Goal: Task Accomplishment & Management: Complete application form

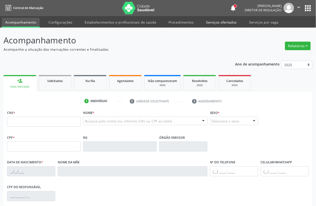
click at [221, 21] on link "Serviços ofertados" at bounding box center [222, 22] width 38 height 9
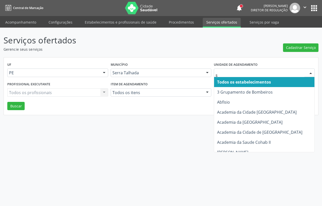
type input "s b"
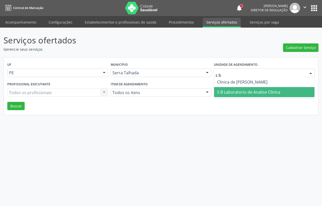
click at [231, 90] on span "S B Laboratorio de Analise Clinica" at bounding box center [248, 93] width 63 height 6
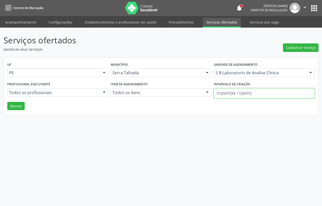
click at [243, 95] on input "01/08/2025 até 11/08/2025" at bounding box center [264, 94] width 101 height 10
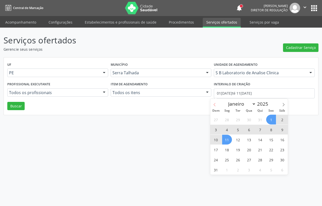
click at [218, 105] on span at bounding box center [214, 103] width 9 height 9
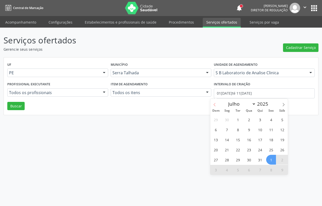
click at [216, 105] on icon at bounding box center [215, 105] width 4 height 4
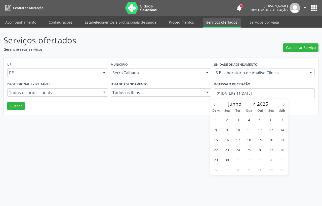
click at [285, 104] on icon at bounding box center [284, 105] width 4 height 4
select select "6"
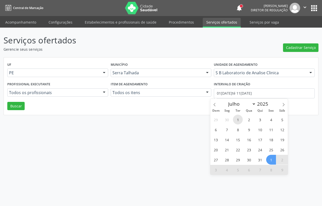
click at [237, 118] on span "1" at bounding box center [238, 120] width 10 height 10
type input "01/07/2025"
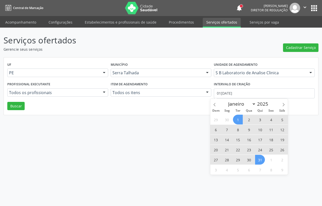
click at [259, 160] on span "31" at bounding box center [260, 160] width 10 height 10
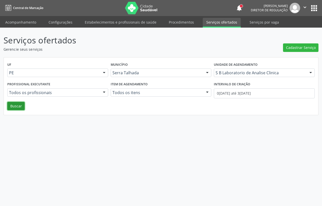
click at [16, 107] on button "Buscar" at bounding box center [15, 106] width 17 height 9
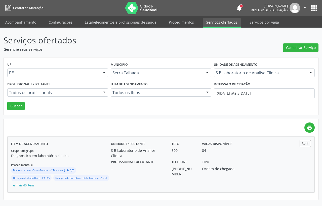
click at [232, 171] on div "Ordem de chegada" at bounding box center [221, 168] width 38 height 5
click at [25, 24] on link "Acompanhamento" at bounding box center [21, 22] width 38 height 9
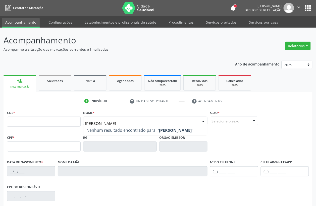
type input "AMANDA HEL"
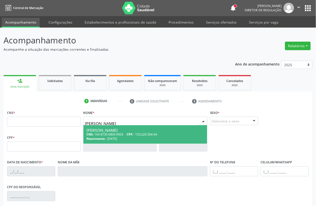
click at [110, 129] on div "Amanda Helen Fe Lima Gomes" at bounding box center [146, 131] width 118 height 4
type input "160 8730 6804 0003"
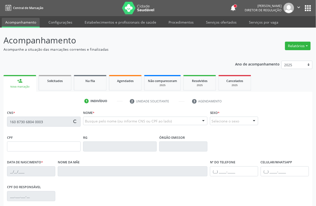
type input "153.226.564-64"
type input "07/10/2000"
type input "Francineide Zulmira de Lima Gomes"
type input "(87) 98153-1719"
type input "099.044.774-00"
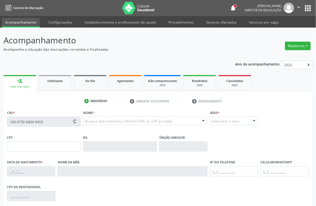
type input "S/N"
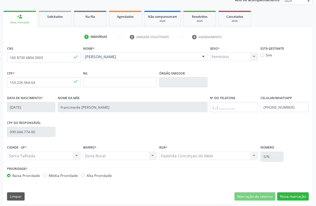
scroll to position [66, 0]
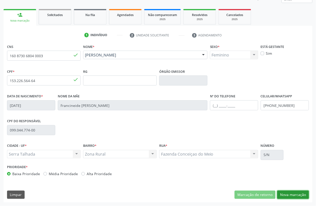
click at [292, 195] on button "Nova marcação" at bounding box center [294, 195] width 32 height 9
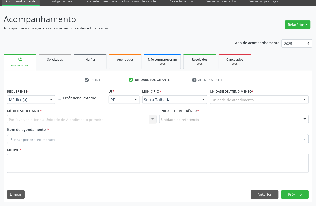
scroll to position [21, 0]
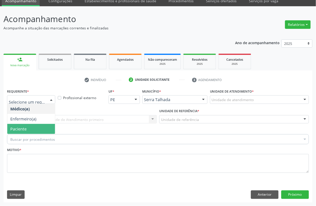
click at [26, 130] on span "Paciente" at bounding box center [31, 129] width 48 height 10
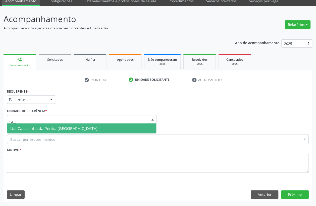
type input "TAUA"
click at [40, 128] on span "Usf Caicarinha da Penha [GEOGRAPHIC_DATA]" at bounding box center [53, 129] width 87 height 6
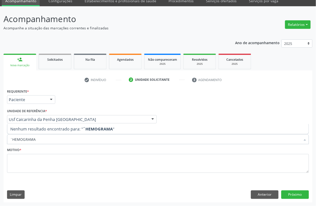
click at [52, 141] on input "´HEMOGRAMA" at bounding box center [155, 140] width 291 height 10
type input "´"
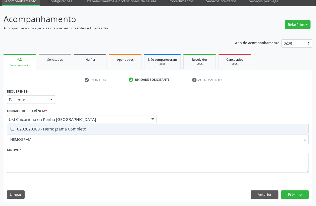
type input "HEMOGRAMA"
click at [57, 135] on div "Selecionar todos 0202020380 - Hemograma Completo Nenhum resultado encontrado pa…" at bounding box center [158, 129] width 302 height 10
click at [48, 133] on span "0202020380 - Hemograma Completo" at bounding box center [158, 129] width 302 height 10
checkbox Completo "true"
click at [44, 141] on input "HEMOGRAMA" at bounding box center [155, 140] width 291 height 10
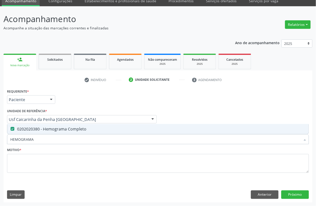
click at [44, 141] on input "HEMOGRAMA" at bounding box center [155, 140] width 291 height 10
checkbox Completo "false"
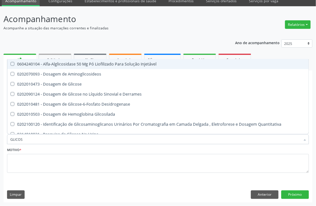
type input "GLICOSE"
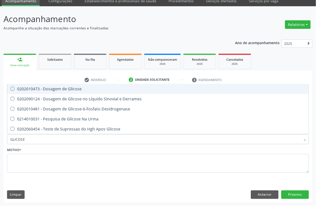
click at [68, 91] on div "0202010473 - Dosagem de Glicose" at bounding box center [158, 89] width 296 height 4
checkbox Glicose "true"
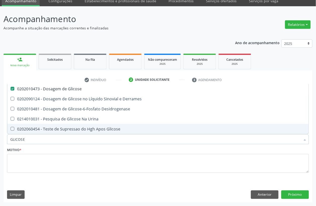
click at [32, 140] on input "GLICOSE" at bounding box center [155, 140] width 291 height 10
checkbox Glicose "false"
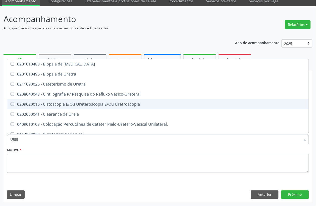
type input "UREIA"
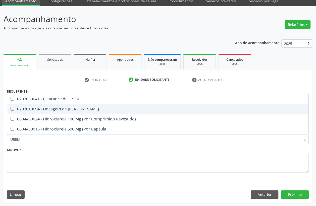
click at [42, 111] on div "0202010694 - Dosagem de [PERSON_NAME]" at bounding box center [158, 109] width 296 height 4
checkbox Ureia "true"
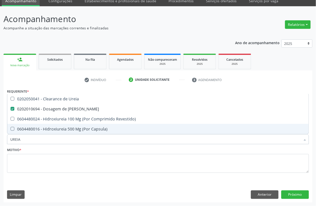
click at [25, 137] on input "UREIA" at bounding box center [155, 140] width 291 height 10
checkbox Ureia "false"
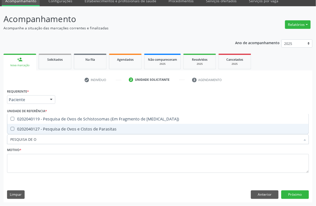
type input "PESQUISA DE OV"
click at [44, 134] on span "0202040127 - Pesquisa de Ovos e Cistos de Parasitas" at bounding box center [158, 129] width 302 height 10
checkbox Parasitas "true"
click at [42, 142] on input "PESQUISA DE OV" at bounding box center [155, 140] width 291 height 10
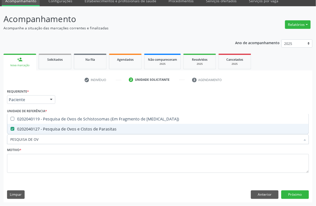
click at [42, 142] on input "PESQUISA DE OV" at bounding box center [155, 140] width 291 height 10
checkbox Parasitas "false"
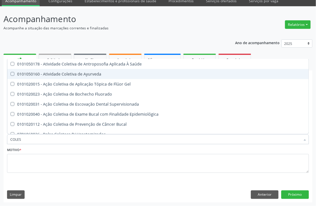
type input "COLEST"
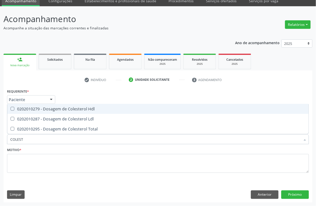
click at [50, 111] on div "0202010279 - Dosagem de Colesterol Hdl" at bounding box center [158, 109] width 296 height 4
checkbox Hdl "true"
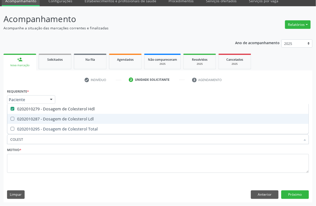
click at [50, 117] on div "0202010287 - Dosagem de Colesterol Ldl" at bounding box center [158, 119] width 296 height 4
checkbox Ldl "true"
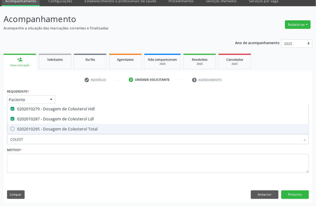
click at [50, 129] on div "0202010295 - Dosagem de Colesterol Total" at bounding box center [158, 129] width 296 height 4
checkbox Total "true"
click at [48, 138] on input "COLEST" at bounding box center [155, 140] width 291 height 10
type input "CRE"
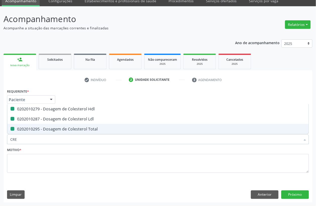
checkbox Hdl "false"
checkbox Ldl "false"
checkbox Total "false"
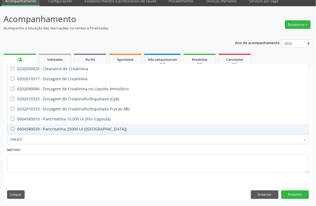
type input "CREATIN"
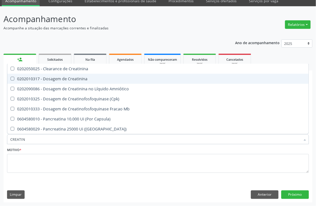
click at [63, 82] on span "0202010317 - Dosagem de Creatinina" at bounding box center [158, 79] width 302 height 10
checkbox Creatinina "true"
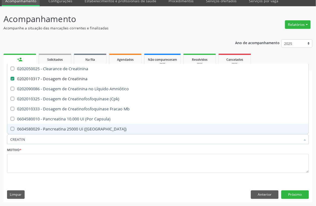
click at [34, 139] on input "CREATIN" at bounding box center [155, 140] width 291 height 10
type input "ANA"
checkbox Creatinina "false"
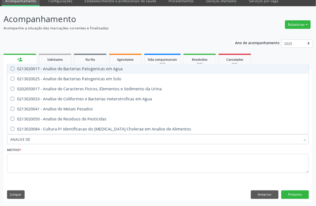
type input "ANALISE DE C"
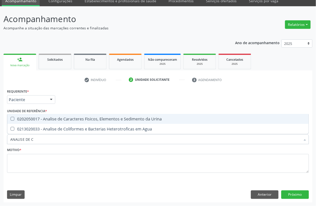
click at [68, 118] on div "0202050017 - Analise de Caracteres Fisicos, Elementos e Sedimento da Urina" at bounding box center [158, 119] width 296 height 4
checkbox Urina "true"
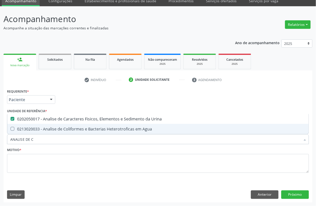
click at [45, 144] on input "ANALISE DE C" at bounding box center [155, 140] width 291 height 10
checkbox Urina "false"
type input "TRIGLIC"
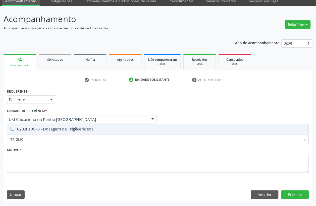
click at [61, 133] on span "0202010678 - Dosagem de Triglicerideos" at bounding box center [158, 129] width 302 height 10
checkbox Triglicerideos "true"
click at [58, 137] on input "TRIGLIC" at bounding box center [155, 140] width 291 height 10
type input "CUL"
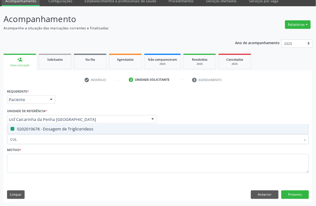
checkbox Triglicerideos "false"
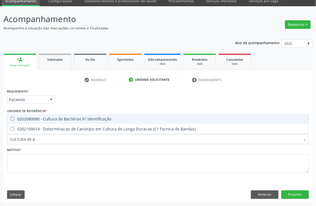
type input "CULTURA DE BA"
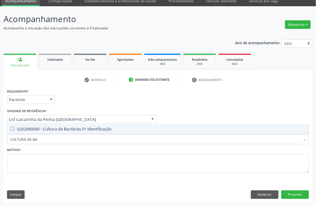
click at [59, 134] on span "0202080080 - Cultura de Bactérias P/ Identificação" at bounding box center [158, 129] width 302 height 10
checkbox Identificação "true"
type input "CULTURA DE BA"
click at [47, 145] on div "Item de agendamento * CULTURA DE BA Desfazer seleção 0202080080 - Cultura de Ba…" at bounding box center [158, 136] width 305 height 19
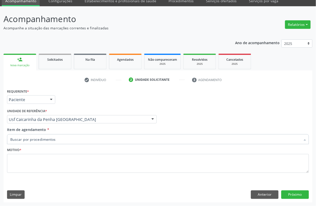
click at [48, 140] on input "Item de agendamento *" at bounding box center [155, 140] width 291 height 10
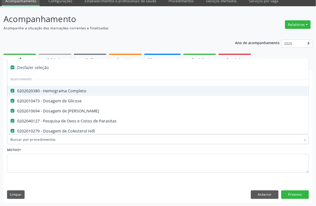
click at [48, 140] on input "Item de agendamento *" at bounding box center [155, 140] width 291 height 10
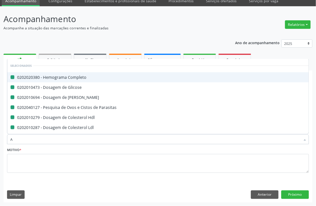
type input "AI"
checkbox Completo "false"
checkbox Glicose "false"
checkbox Ureia "false"
checkbox Parasitas "false"
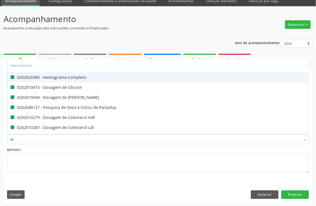
checkbox Hdl "false"
checkbox Ldl "false"
checkbox Total "false"
checkbox Creatinina "false"
checkbox Urina "false"
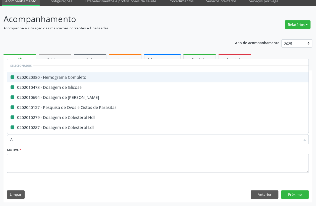
checkbox Triglicerideos "false"
checkbox Identificação "false"
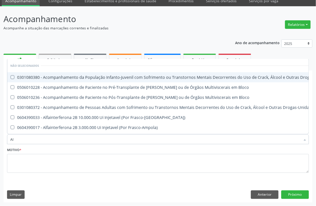
type input "A"
checkbox \(Uai\)\ "true"
checkbox Bloco "true"
checkbox \(Uaa\)\ "true"
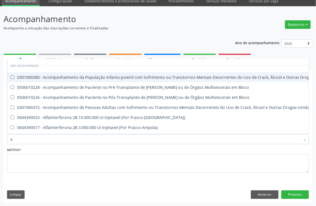
checkbox Frasco-Ampola\) "true"
checkbox Pesados "true"
checkbox Renais "true"
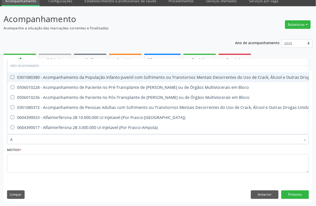
checkbox Recoberto "true"
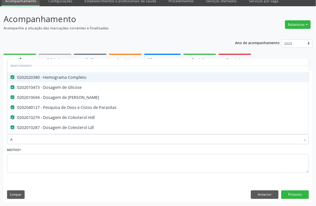
type input "AC"
checkbox Parasitas "false"
checkbox Hdl "false"
checkbox Ldl "false"
checkbox Total "false"
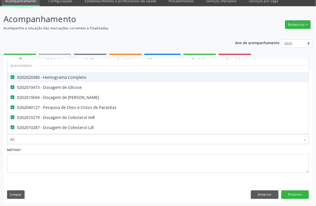
checkbox Creatinina "false"
checkbox Urina "false"
checkbox Triglicerideos "false"
checkbox Identificação "false"
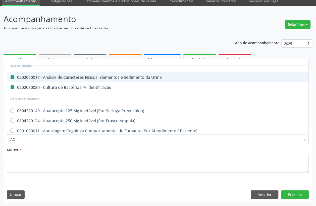
type input "ACI"
checkbox Urina "false"
checkbox Identificação "false"
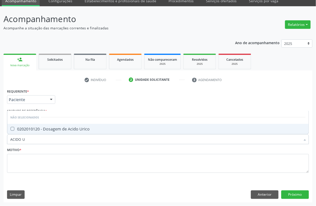
type input "ACIDO UR"
click at [50, 129] on div "0202010120 - Dosagem de Acido Urico" at bounding box center [158, 129] width 296 height 4
checkbox Urico "true"
click at [44, 138] on input "ACIDO UR" at bounding box center [155, 140] width 291 height 10
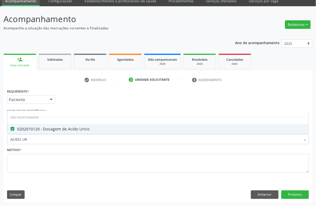
click at [44, 138] on input "ACIDO UR" at bounding box center [155, 140] width 291 height 10
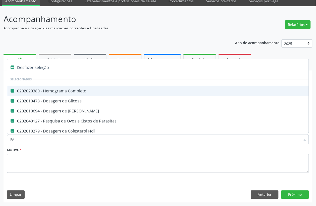
type input "FAT"
checkbox Completo "false"
checkbox Glicose "false"
checkbox Parasitas "false"
checkbox Hdl "false"
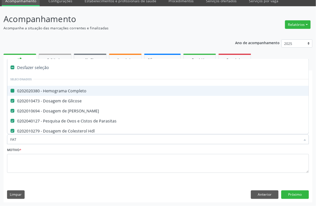
checkbox Ldl "false"
checkbox Total "false"
checkbox Creatinina "false"
checkbox Urina "false"
checkbox Triglicerideos "false"
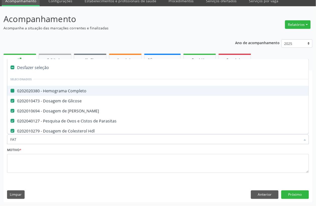
checkbox Identificação "false"
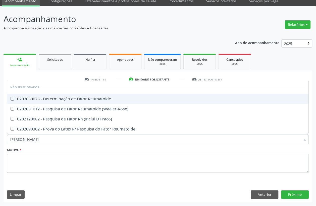
type input "FATOR RH"
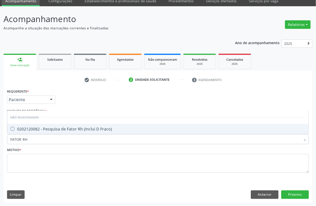
click at [52, 126] on span "0202120082 - Pesquisa de Fator Rh (Inclui D Fraco)" at bounding box center [158, 129] width 302 height 10
checkbox Fraco\) "true"
click at [35, 140] on input "FATOR RH" at bounding box center [155, 140] width 291 height 10
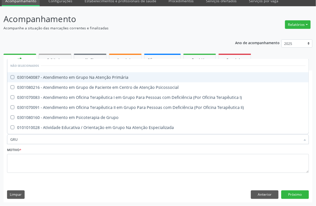
type input "GRUP"
checkbox Primária "false"
type input "GRUPO AB"
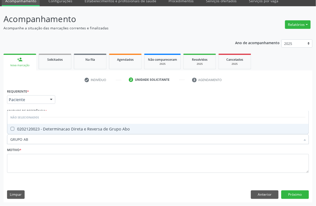
click at [38, 131] on div "0202120023 - Determinacao Direta e Reversa de Grupo Abo" at bounding box center [158, 129] width 296 height 4
checkbox Abo "true"
click at [35, 143] on input "GRUPO AB" at bounding box center [155, 140] width 291 height 10
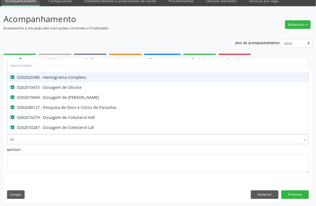
type input "ELE"
checkbox Ureia "false"
checkbox Parasitas "false"
checkbox Hdl "false"
checkbox Ldl "false"
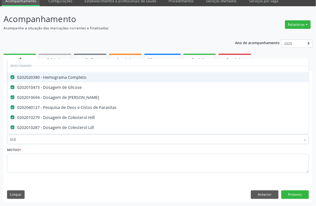
checkbox Total "false"
checkbox Creatinina "false"
checkbox Urina "false"
checkbox Triglicerideos "false"
checkbox Identificação "false"
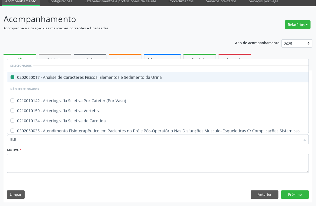
type input "ELET"
checkbox Urina "false"
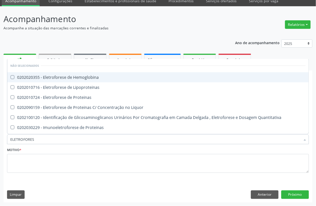
type input "ELETROFORESE"
click at [64, 78] on div "0202020355 - Eletroforese de Hemoglobina" at bounding box center [158, 77] width 296 height 4
checkbox Hemoglobina "true"
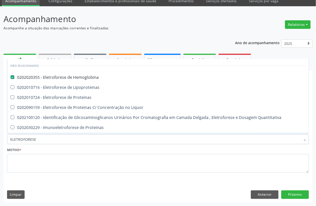
click at [48, 137] on input "ELETROFORESE" at bounding box center [155, 140] width 291 height 10
checkbox Proteinas "true"
checkbox Liquor "true"
checkbox Quantitativa "true"
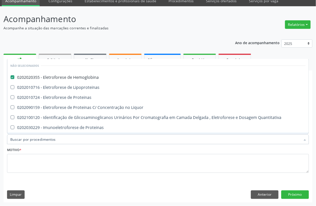
checkbox Proteinas "true"
checkbox Eletroforese\) "true"
checkbox Bacteriana\) "true"
checkbox Lipoproteinas "true"
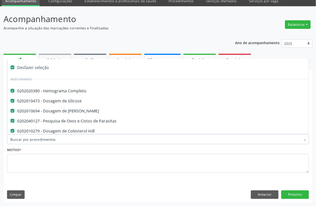
type input "A"
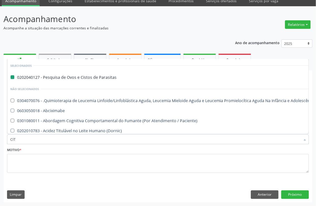
type input "CITO"
checkbox Parasitas "false"
checkbox Manutenção "false"
checkbox Abciximabe "false"
checkbox Paciente\) "false"
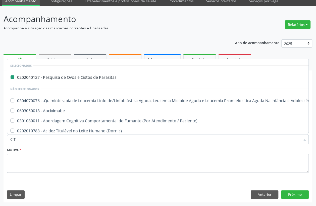
checkbox \(Dornic\) "false"
checkbox Capsula\) "false"
checkbox Psicossocial "false"
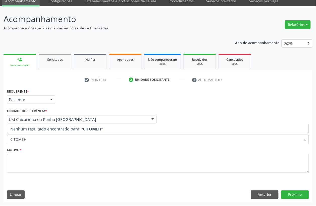
type input "CITOME"
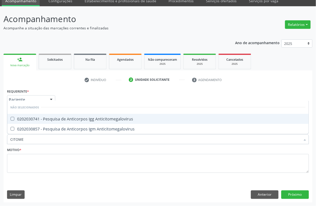
click at [49, 115] on span "0202030741 - Pesquisa de Anticorpos Igg Anticitomegalovirus" at bounding box center [158, 119] width 302 height 10
checkbox Anticitomegalovirus "true"
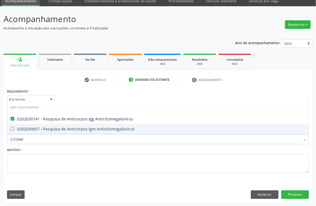
click at [49, 127] on div "0202030857 - Pesquisa de Anticorpos Igm Anticitomegalovirus" at bounding box center [158, 129] width 296 height 4
checkbox Anticitomegalovirus "true"
click at [48, 138] on input "CITOME" at bounding box center [155, 140] width 291 height 10
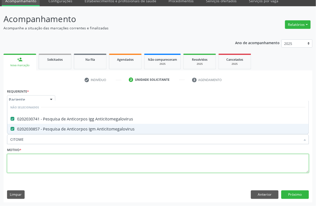
click at [28, 162] on textarea at bounding box center [158, 163] width 302 height 19
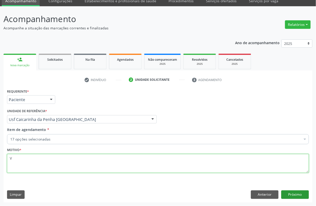
type textarea "V"
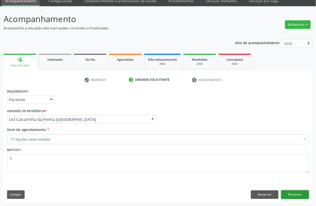
click at [300, 195] on button "Próximo" at bounding box center [296, 195] width 28 height 9
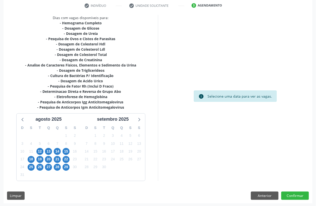
scroll to position [97, 0]
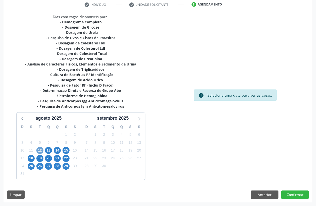
click at [36, 151] on span "12" at bounding box center [39, 150] width 7 height 7
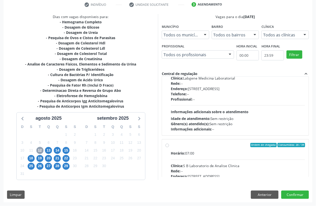
scroll to position [79, 0]
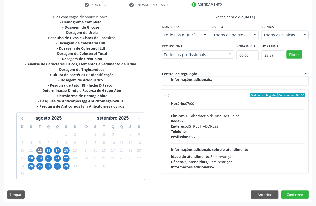
click at [201, 135] on div "Telefone: --" at bounding box center [238, 132] width 135 height 5
click at [169, 98] on input "Ordem de chegada Consumidos: 28 / 39 Horário: 07:00 Clínica: S B Laboratorio de…" at bounding box center [168, 95] width 4 height 5
radio input "true"
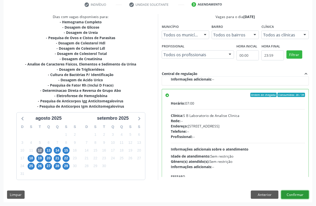
click at [290, 193] on button "Confirmar" at bounding box center [296, 195] width 28 height 9
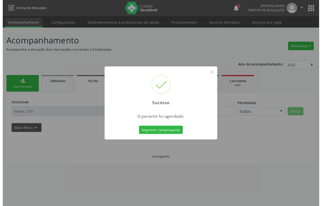
scroll to position [0, 0]
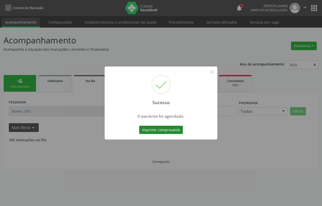
click at [166, 129] on button "Imprimir comprovante" at bounding box center [161, 130] width 44 height 9
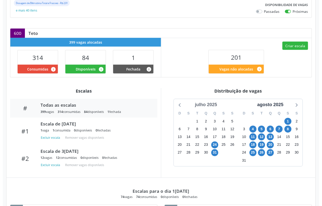
scroll to position [126, 0]
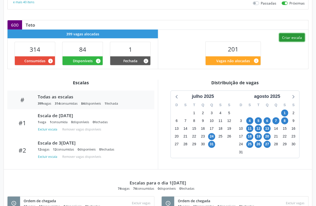
click at [289, 38] on button "Criar escala" at bounding box center [293, 37] width 26 height 9
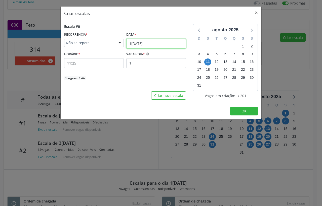
click at [147, 44] on input "11/08/2025" at bounding box center [156, 44] width 60 height 10
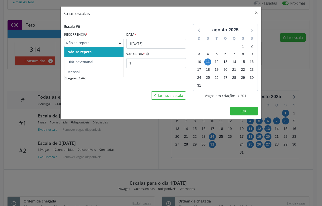
click at [95, 45] on span "Não se repete" at bounding box center [90, 42] width 48 height 5
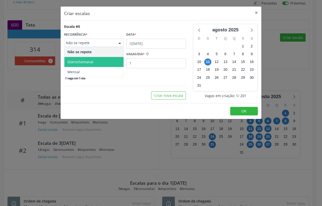
click at [86, 61] on span "Diário/Semanal" at bounding box center [80, 62] width 26 height 5
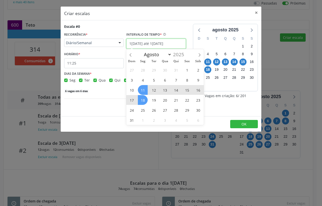
click at [144, 46] on input "11/08/2025 até 18/08/2025" at bounding box center [156, 44] width 60 height 10
click at [154, 91] on span "12" at bounding box center [154, 90] width 10 height 10
type input "[DATE]"
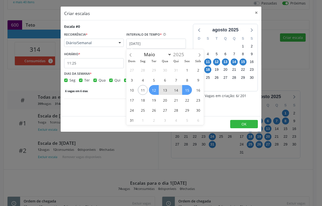
click at [188, 92] on span "15" at bounding box center [187, 90] width 10 height 10
checkbox input "true"
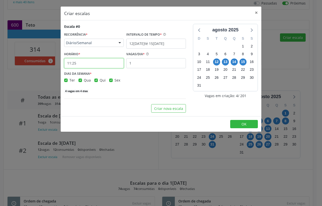
click at [91, 63] on input "11:25" at bounding box center [94, 63] width 60 height 10
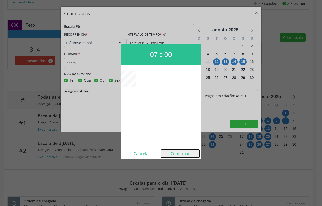
click at [182, 155] on button "Confirmar" at bounding box center [180, 154] width 38 height 8
type input "07:00"
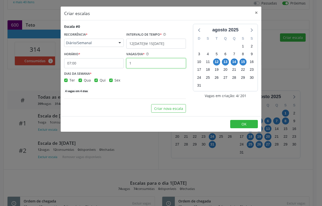
click at [155, 68] on input "1" at bounding box center [156, 63] width 60 height 10
type input "12"
click at [245, 126] on span "OK" at bounding box center [243, 124] width 5 height 5
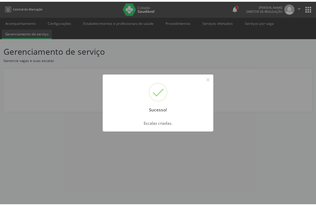
scroll to position [0, 0]
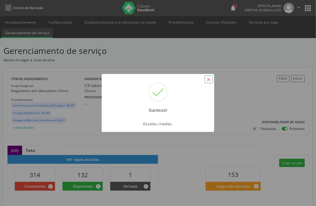
click at [207, 81] on button "×" at bounding box center [209, 79] width 9 height 9
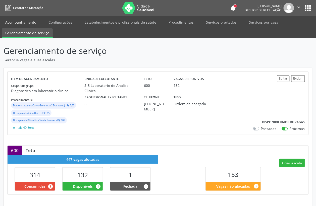
click at [21, 25] on link "Acompanhamento" at bounding box center [21, 22] width 38 height 9
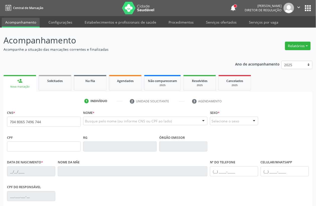
type input "704 8065 7496 7440"
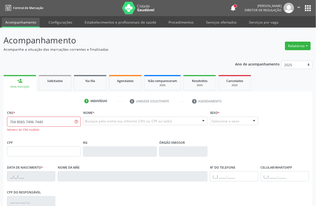
click at [56, 121] on input "704 8065 7496 7440" at bounding box center [44, 122] width 74 height 10
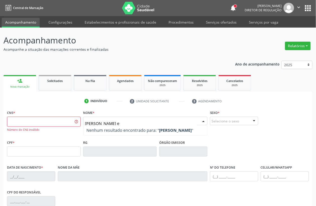
type input "maria do socorro nunes e"
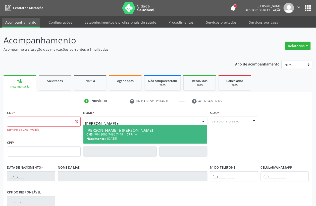
click at [136, 139] on div "Nascimento: 18/01/1963" at bounding box center [146, 139] width 118 height 4
type input "704 8065 7496 7449"
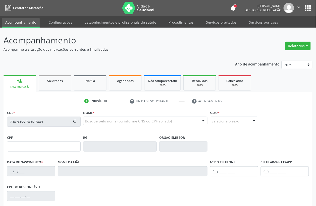
type input "18/01/1963"
type input "Maria da Penha Nunes"
type input "(87) 99999-9999"
type input "62"
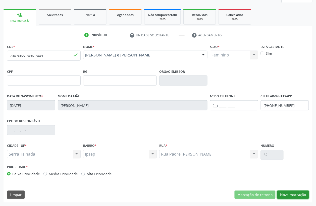
click at [289, 196] on button "Nova marcação" at bounding box center [294, 195] width 32 height 9
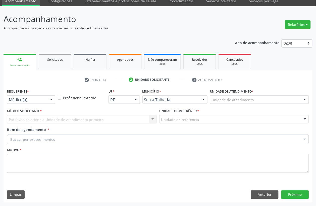
scroll to position [21, 0]
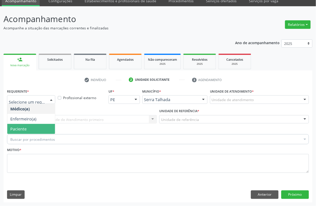
click at [28, 130] on span "Paciente" at bounding box center [31, 129] width 48 height 10
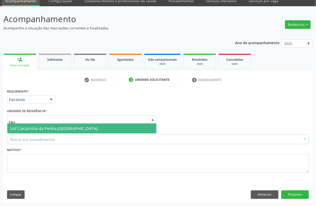
type input "taua"
click at [40, 127] on span "Usf Caicarinha da Penha [GEOGRAPHIC_DATA]" at bounding box center [53, 129] width 87 height 6
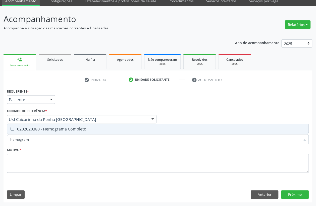
type input "hemograma"
click at [52, 132] on span "0202020380 - Hemograma Completo" at bounding box center [158, 129] width 302 height 10
checkbox Completo "true"
click at [44, 141] on input "hemograma" at bounding box center [155, 140] width 291 height 10
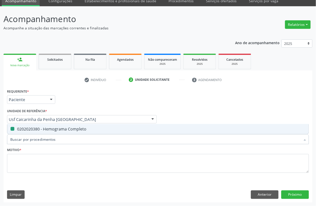
checkbox Completo "false"
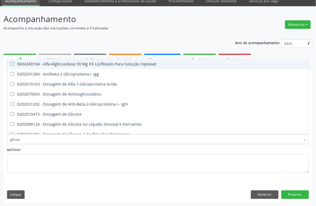
type input "glicose"
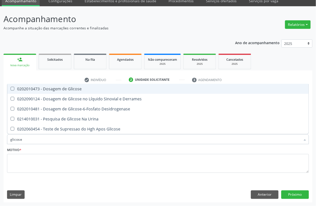
click at [49, 91] on div "0202010473 - Dosagem de Glicose" at bounding box center [158, 89] width 296 height 4
checkbox Glicose "true"
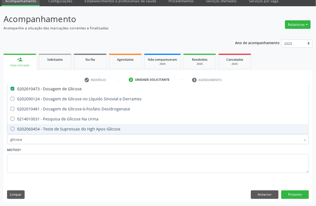
click at [28, 141] on input "glicose" at bounding box center [155, 140] width 291 height 10
checkbox Glicose "false"
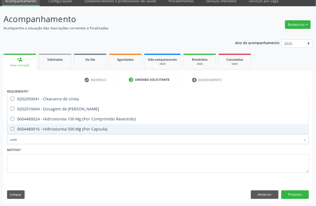
type input "ureia"
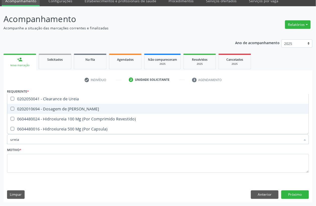
click at [60, 111] on div "0202010694 - Dosagem de [PERSON_NAME]" at bounding box center [158, 109] width 296 height 4
checkbox Ureia "true"
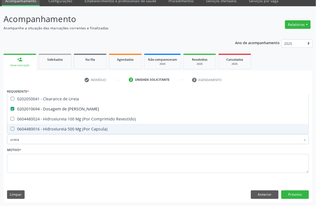
click at [32, 138] on input "ureia" at bounding box center [155, 140] width 291 height 10
checkbox Ureia "false"
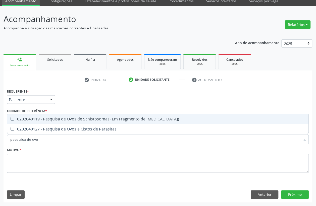
type input "pesquisa de ovos"
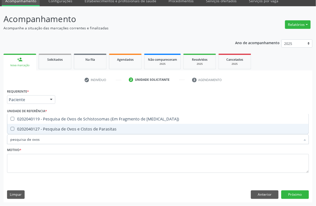
click at [47, 133] on span "0202040127 - Pesquisa de Ovos e Cistos de Parasitas" at bounding box center [158, 129] width 302 height 10
checkbox Parasitas "true"
click at [43, 141] on input "pesquisa de ovos" at bounding box center [155, 140] width 291 height 10
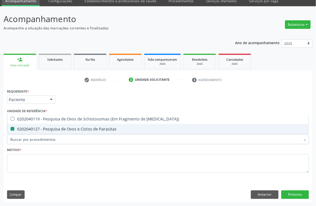
checkbox Parasitas "false"
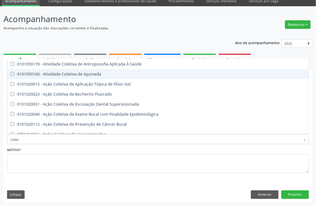
type input "colest"
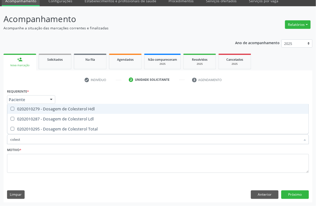
click at [54, 112] on span "0202010279 - Dosagem de Colesterol Hdl" at bounding box center [158, 109] width 302 height 10
checkbox Hdl "true"
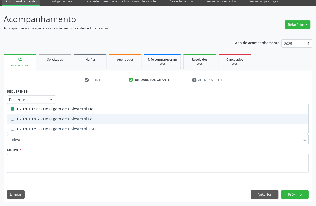
click at [54, 117] on div "0202010287 - Dosagem de Colesterol Ldl" at bounding box center [158, 119] width 296 height 4
checkbox Ldl "true"
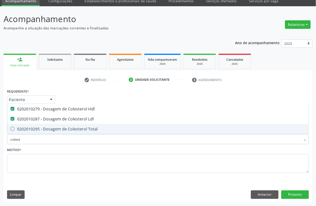
click at [54, 127] on div "0202010295 - Dosagem de Colesterol Total" at bounding box center [158, 129] width 296 height 4
checkbox Total "true"
click at [46, 141] on input "colest" at bounding box center [155, 140] width 291 height 10
checkbox Hdl "false"
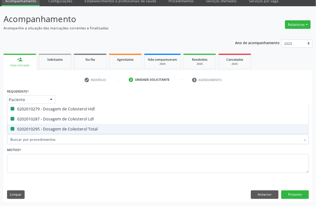
checkbox Ldl "false"
checkbox Total "false"
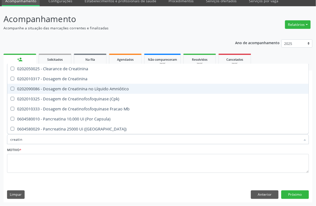
type input "creatini"
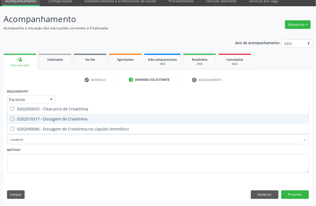
click at [64, 123] on span "0202010317 - Dosagem de Creatinina" at bounding box center [158, 119] width 302 height 10
checkbox Creatinina "true"
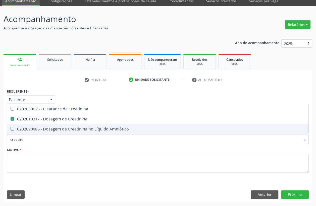
click at [55, 138] on input "creatini" at bounding box center [155, 140] width 291 height 10
checkbox Creatinina "false"
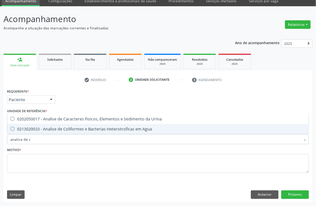
type input "analise de ca"
click at [58, 130] on div "0202050017 - Analise de Caracteres Fisicos, Elementos e Sedimento da Urina" at bounding box center [158, 129] width 296 height 4
checkbox Urina "true"
click at [48, 144] on input "analise de ca" at bounding box center [155, 140] width 291 height 10
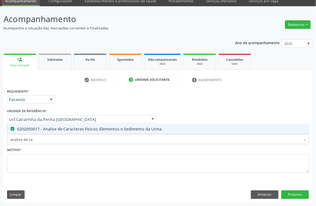
click at [48, 144] on input "analise de ca" at bounding box center [155, 140] width 291 height 10
checkbox Urina "false"
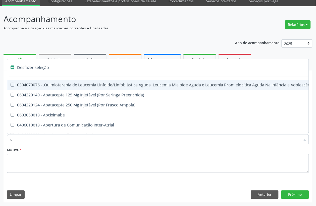
type input "cu"
checkbox Punho "false"
checkbox Urina "false"
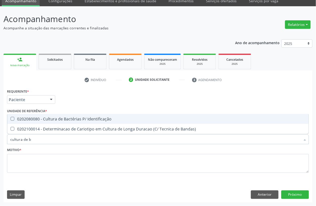
type input "cultura de ba"
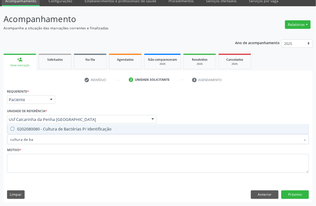
click at [64, 134] on span "0202080080 - Cultura de Bactérias P/ Identificação" at bounding box center [158, 129] width 302 height 10
checkbox Identificação "true"
click at [54, 140] on input "cultura de ba" at bounding box center [155, 140] width 291 height 10
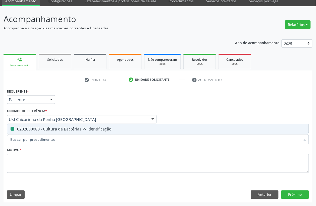
checkbox Identificação "false"
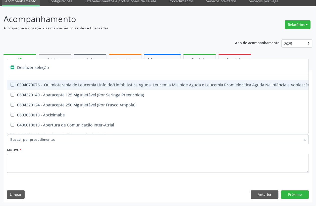
click at [6, 160] on div "Motivo *" at bounding box center [158, 164] width 305 height 34
checkbox Preenchida\) "true"
checkbox Ampola\)\ "true"
checkbox Abciximabe "true"
checkbox Inter-Atrial "true"
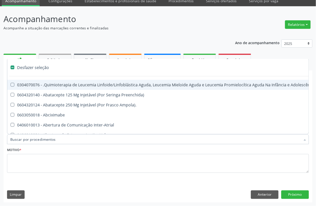
checkbox Valvar "true"
checkbox Adolescente\) "true"
checkbox Valvar "true"
checkbox Adolescente\) "true"
checkbox Paciente\) "true"
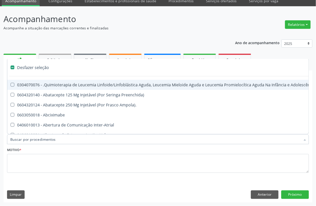
checkbox Dente\) "true"
checkbox Urina "false"
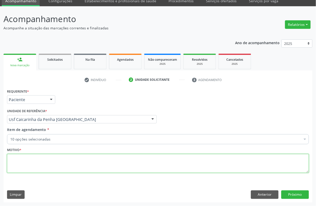
click at [38, 161] on textarea at bounding box center [158, 163] width 302 height 19
type textarea "a"
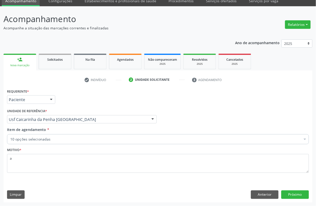
click at [286, 190] on div "Requerente * Paciente Médico(a) Enfermeiro(a) Paciente Nenhum resultado encontr…" at bounding box center [158, 145] width 309 height 115
click at [294, 198] on button "Próximo" at bounding box center [296, 195] width 28 height 9
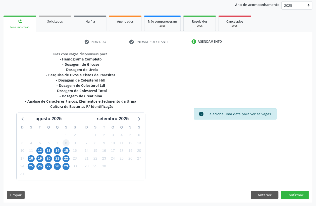
scroll to position [60, 0]
click at [40, 151] on span "12" at bounding box center [39, 150] width 7 height 7
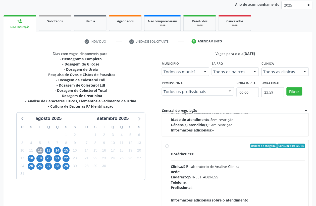
scroll to position [79, 0]
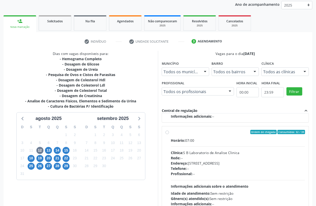
click at [213, 160] on div "Rede: --" at bounding box center [238, 158] width 135 height 5
click at [169, 135] on input "Ordem de chegada Consumidos: 32 / 39 Horário: 07:00 Clínica: S B Laboratorio de…" at bounding box center [168, 132] width 4 height 5
radio input "true"
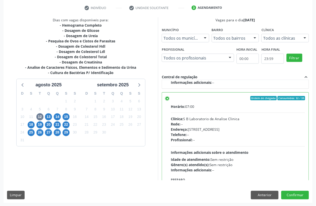
scroll to position [94, 0]
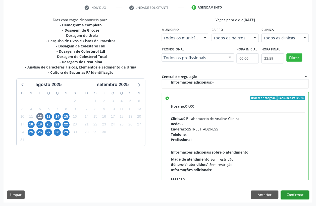
click at [302, 197] on button "Confirmar" at bounding box center [296, 195] width 28 height 9
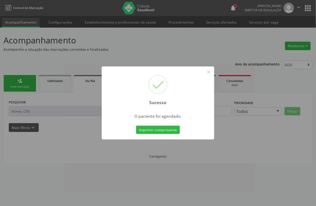
scroll to position [0, 0]
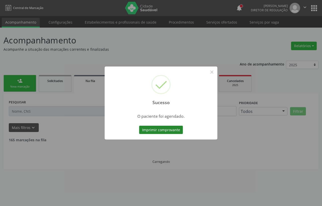
click at [169, 133] on button "Imprimir comprovante" at bounding box center [161, 130] width 44 height 9
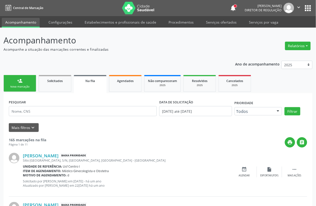
click at [35, 85] on link "person_add Nova marcação" at bounding box center [20, 83] width 33 height 17
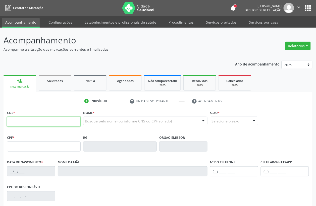
click at [28, 119] on input "text" at bounding box center [44, 122] width 74 height 10
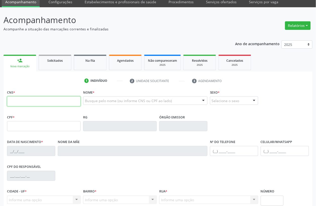
scroll to position [31, 0]
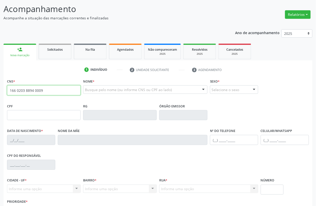
type input "166 0203 8894 0009"
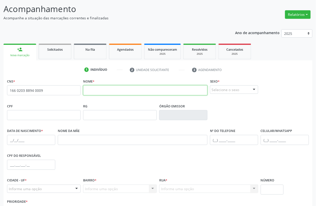
click at [126, 89] on input "text" at bounding box center [145, 91] width 124 height 10
type input "thais daiana ferreira de lima"
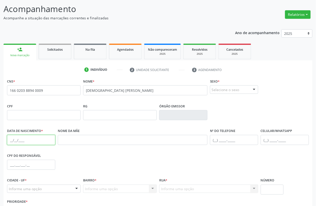
click at [12, 138] on input "text" at bounding box center [31, 140] width 48 height 10
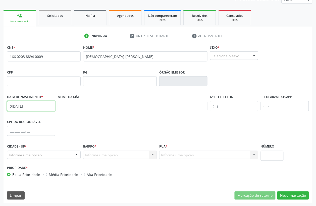
scroll to position [66, 0]
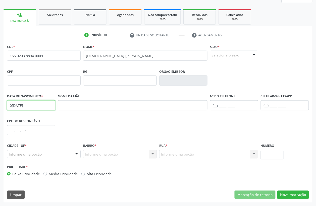
type input "08/11/1997"
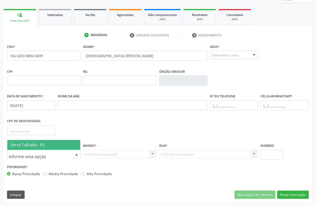
click at [42, 154] on div at bounding box center [44, 154] width 74 height 9
click at [42, 146] on span "Serra Talhada - PE" at bounding box center [27, 146] width 34 height 6
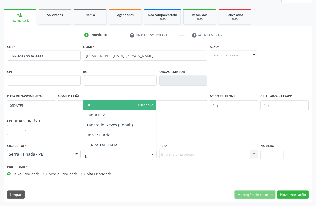
type input "t"
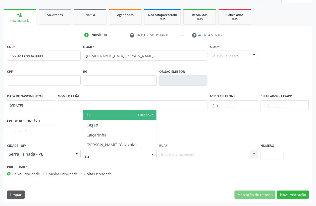
type input "c"
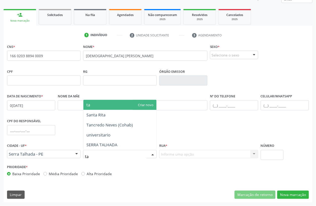
type input "t"
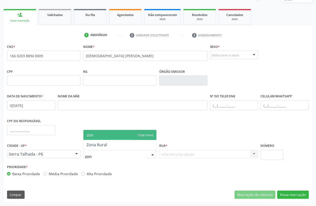
type input "zona"
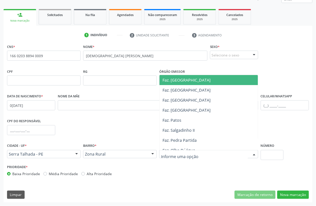
click at [201, 151] on div at bounding box center [208, 154] width 99 height 9
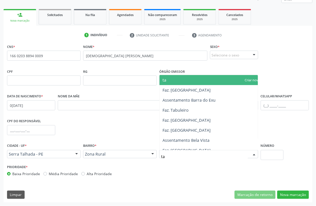
type input "tau"
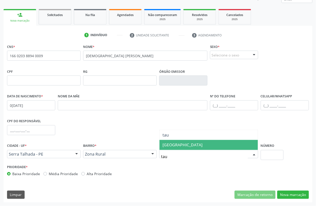
click at [197, 145] on span "Vila Tauapiranga" at bounding box center [209, 145] width 99 height 10
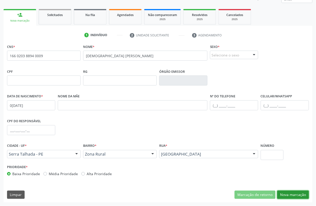
click at [296, 197] on button "Nova marcação" at bounding box center [294, 195] width 32 height 9
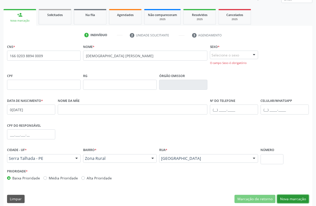
click at [293, 199] on button "Nova marcação" at bounding box center [294, 199] width 32 height 9
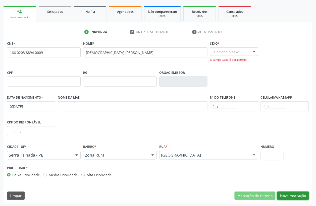
scroll to position [70, 0]
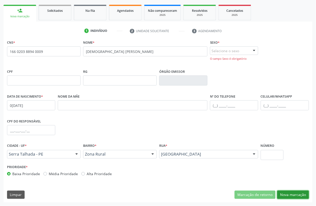
click at [301, 195] on button "Nova marcação" at bounding box center [294, 195] width 32 height 9
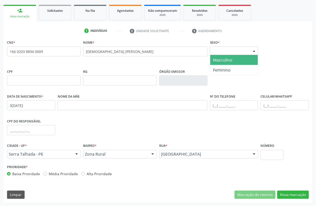
click at [232, 52] on div "Selecione o sexo" at bounding box center [234, 51] width 48 height 9
click at [233, 59] on span "Masculino" at bounding box center [223, 60] width 19 height 6
click at [233, 59] on div "O campo Sexo é obrigatório" at bounding box center [234, 59] width 48 height 4
click at [232, 54] on div "Masculino" at bounding box center [234, 51] width 48 height 9
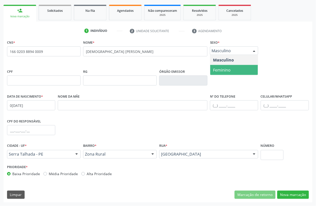
click at [234, 67] on span "Feminino" at bounding box center [234, 70] width 48 height 10
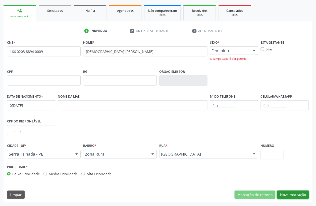
click at [299, 194] on button "Nova marcação" at bounding box center [294, 195] width 32 height 9
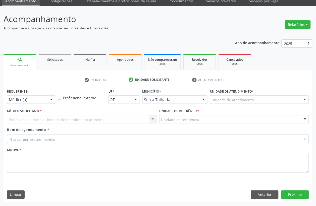
scroll to position [21, 0]
click at [26, 95] on label "Requerente *" at bounding box center [18, 92] width 22 height 8
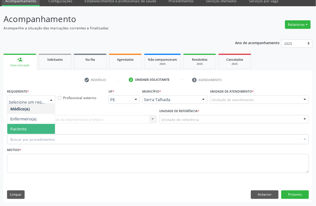
click at [25, 133] on span "Paciente" at bounding box center [31, 129] width 48 height 10
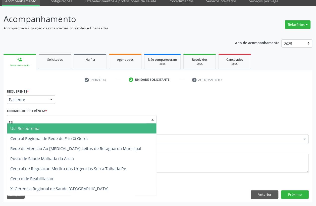
type input "r"
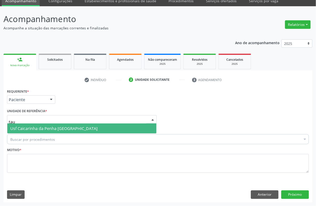
type input "taua"
click at [70, 129] on span "Usf Caicarinha da Penha [GEOGRAPHIC_DATA]" at bounding box center [53, 129] width 87 height 6
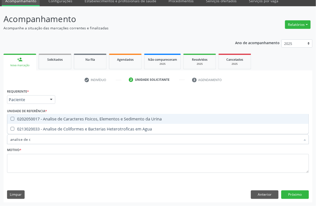
type input "analise de ca"
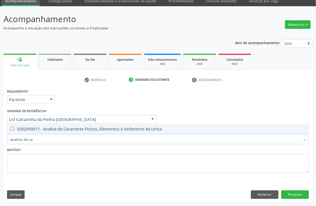
click at [65, 128] on div "0202050017 - Analise de Caracteres Fisicos, Elementos e Sedimento da Urina" at bounding box center [158, 129] width 296 height 4
click at [52, 134] on span "0202050017 - Analise de Caracteres Fisicos, Elementos e Sedimento da Urina" at bounding box center [158, 129] width 302 height 10
click at [51, 138] on input "analise de ca" at bounding box center [155, 140] width 291 height 10
click at [50, 131] on div "0202050017 - Analise de Caracteres Fisicos, Elementos e Sedimento da Urina" at bounding box center [158, 129] width 296 height 4
checkbox Urina "true"
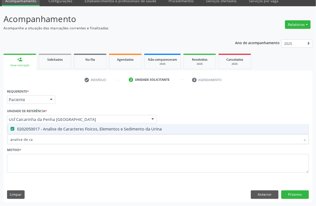
click at [38, 140] on input "analise de ca" at bounding box center [155, 140] width 291 height 10
type input "cu"
checkbox Urina "false"
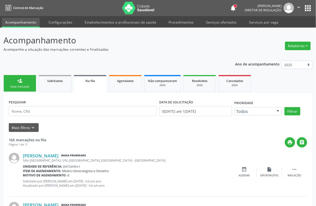
click at [33, 85] on link "person_add Nova marcação" at bounding box center [20, 83] width 33 height 17
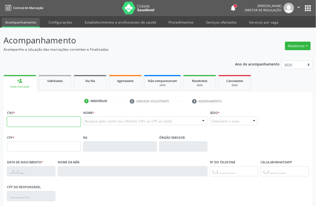
click at [31, 121] on input "text" at bounding box center [44, 122] width 74 height 10
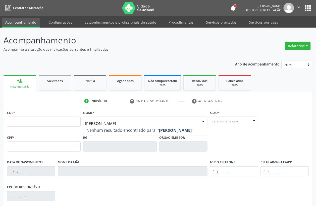
type input "[PERSON_NAME]"
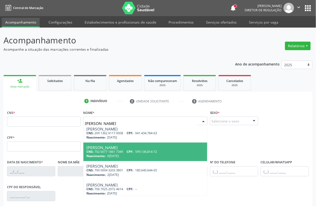
scroll to position [4, 0]
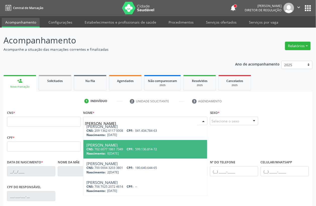
click at [120, 144] on div "[PERSON_NAME]" at bounding box center [146, 145] width 118 height 4
type input "702 6077 1861 7349"
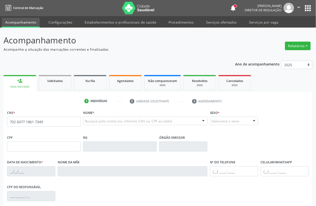
scroll to position [0, 0]
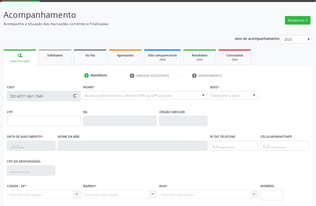
type input "599.136.814-72"
type input "0[DATE]"
type input "[PERSON_NAME] da Conceicao"
type input "[PHONE_NUMBER]"
type input "051.141.834-51"
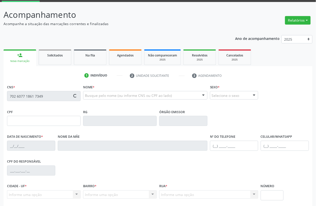
type input "390"
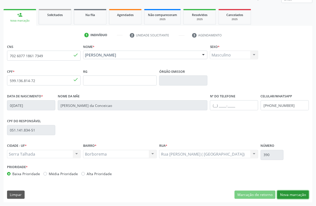
click at [298, 194] on button "Nova marcação" at bounding box center [294, 195] width 32 height 9
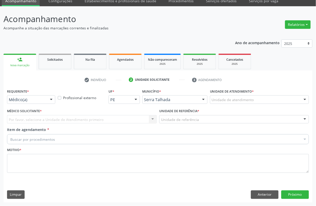
scroll to position [21, 0]
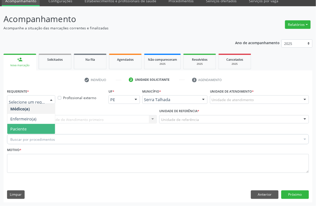
click at [28, 130] on span "Paciente" at bounding box center [31, 129] width 48 height 10
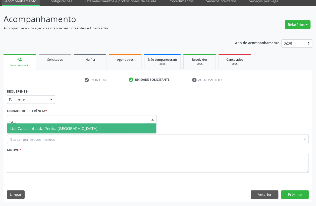
type input "TAUA"
click at [33, 126] on span "Usf Caicarinha da Penha [GEOGRAPHIC_DATA]" at bounding box center [53, 129] width 87 height 6
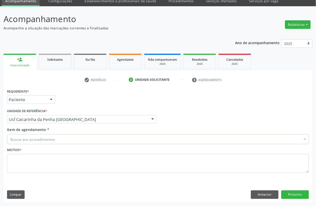
click at [33, 136] on div "Buscar por procedimentos" at bounding box center [158, 140] width 302 height 10
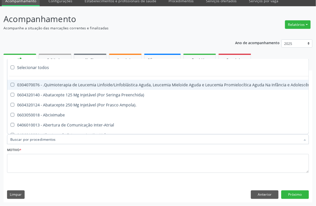
click at [33, 138] on input "Item de agendamento *" at bounding box center [155, 140] width 291 height 10
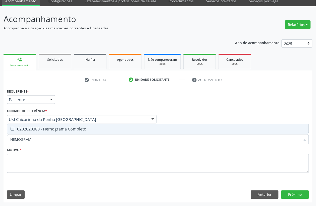
type input "HEMOGRAMA"
click at [36, 133] on span "0202020380 - Hemograma Completo" at bounding box center [158, 129] width 302 height 10
checkbox Completo "true"
click at [37, 139] on input "HEMOGRAMA" at bounding box center [155, 140] width 291 height 10
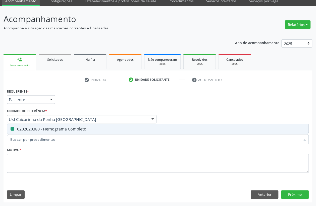
checkbox Completo "false"
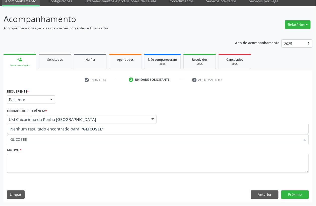
type input "GLICOSE"
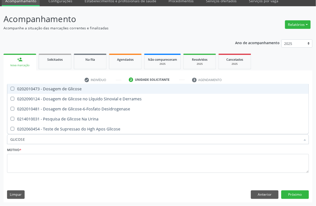
click at [60, 90] on div "0202010473 - Dosagem de Glicose" at bounding box center [158, 89] width 296 height 4
checkbox Glicose "true"
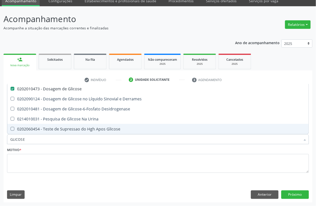
click at [28, 136] on input "GLICOSE" at bounding box center [155, 140] width 291 height 10
type input "URE"
checkbox Glicose "false"
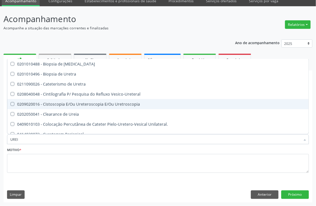
type input "UREIA"
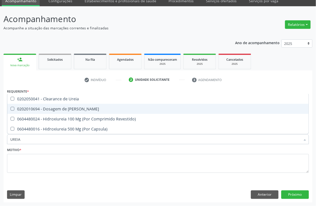
click at [47, 110] on div "0202010694 - Dosagem de [PERSON_NAME]" at bounding box center [158, 109] width 296 height 4
checkbox Ureia "true"
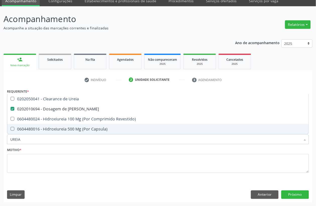
click at [41, 138] on input "UREIA" at bounding box center [155, 140] width 291 height 10
checkbox Ureia "false"
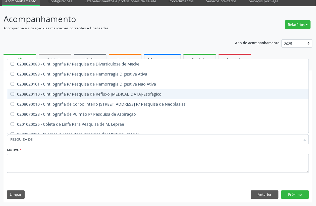
type input "PESQUISA DE O"
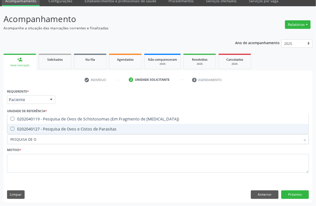
click at [46, 131] on div "0202040127 - Pesquisa de Ovos e Cistos de Parasitas" at bounding box center [158, 129] width 296 height 4
checkbox Parasitas "true"
click at [46, 137] on input "PESQUISA DE O" at bounding box center [155, 140] width 291 height 10
type input "PESQUISA DE"
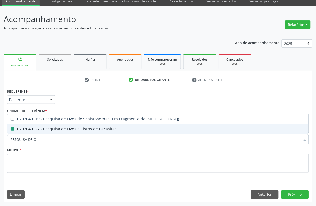
checkbox Parasitas "false"
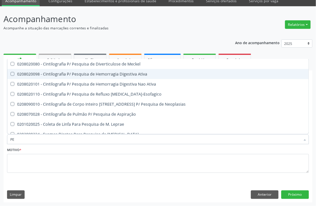
type input "P"
checkbox Parasitas "false"
checkbox Esfregaço "false"
checkbox Parceria\) "false"
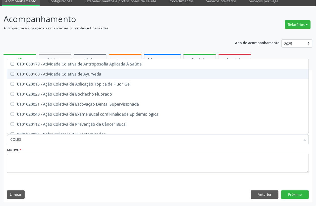
type input "COLEST"
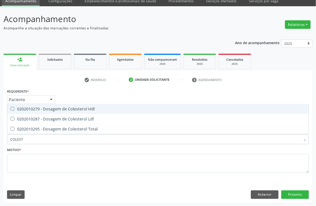
click at [50, 110] on div "0202010279 - Dosagem de Colesterol Hdl" at bounding box center [158, 109] width 296 height 4
checkbox Hdl "true"
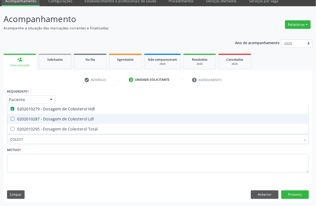
click at [51, 120] on div "0202010287 - Dosagem de Colesterol Ldl" at bounding box center [158, 119] width 296 height 4
checkbox Ldl "true"
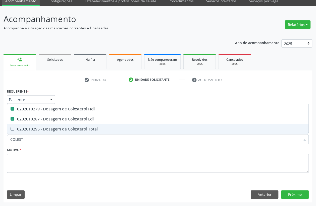
click at [52, 126] on span "0202010295 - Dosagem de Colesterol Total" at bounding box center [158, 129] width 302 height 10
checkbox Total "true"
click at [49, 141] on input "COLEST" at bounding box center [155, 140] width 291 height 10
checkbox Hdl "false"
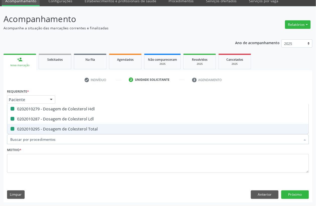
checkbox Ldl "false"
checkbox Total "false"
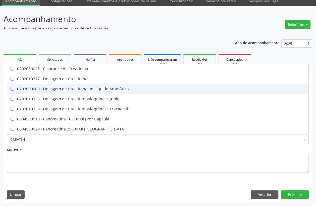
type input "CREATINI"
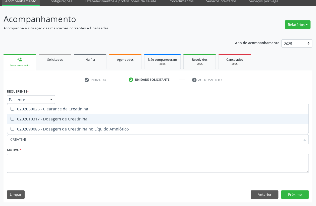
click at [70, 121] on div "0202010317 - Dosagem de Creatinina" at bounding box center [158, 119] width 296 height 4
checkbox Creatinina "true"
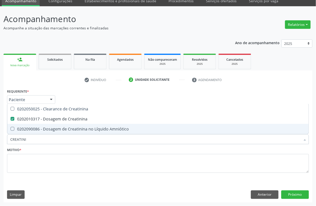
click at [52, 137] on input "CREATINI" at bounding box center [155, 140] width 291 height 10
type input "A"
checkbox Creatinina "false"
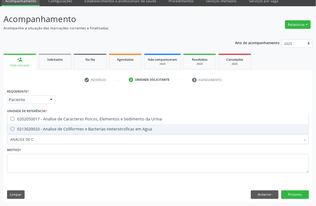
type input "ANALISE DE CA"
click at [53, 128] on div "0202050017 - Analise de Caracteres Fisicos, Elementos e Sedimento da Urina" at bounding box center [158, 129] width 296 height 4
checkbox Urina "true"
click at [52, 140] on input "ANALISE DE CA" at bounding box center [155, 140] width 291 height 10
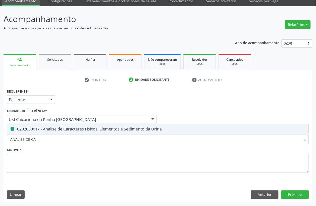
type input "ANALISE DE"
checkbox Urina "false"
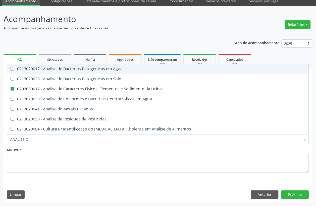
type input "ANALISE"
checkbox Urina "false"
checkbox Pesados "true"
type input "A"
checkbox Pesados "false"
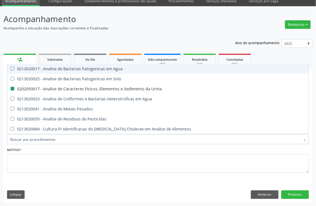
checkbox Pesticidas "false"
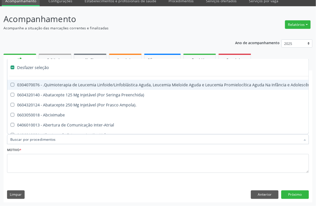
type input "T"
checkbox Reto "true"
checkbox Urina "false"
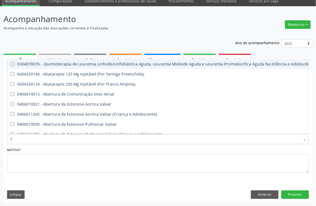
type input "TR"
checkbox Urina "false"
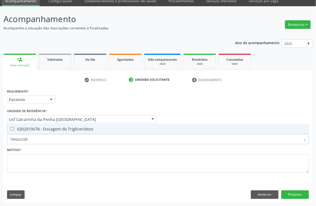
type input "TRIGLICERI"
click at [61, 133] on span "0202010678 - Dosagem de Triglicerideos" at bounding box center [158, 129] width 302 height 10
checkbox Triglicerideos "true"
click at [58, 140] on input "TRIGLICERI" at bounding box center [155, 140] width 291 height 10
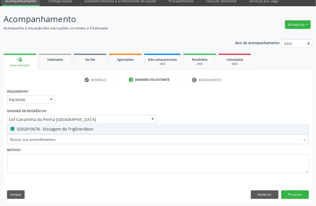
checkbox Triglicerideos "false"
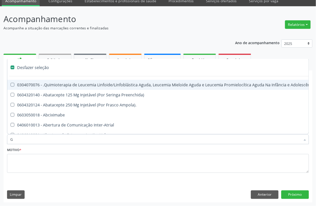
type input "GL"
checkbox Aparentado "true"
checkbox Bloco "true"
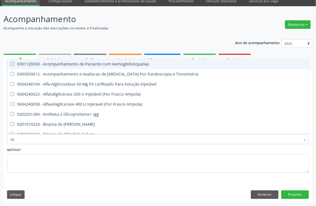
type input "GLI"
checkbox \(Confirmatorio\) "true"
checkbox Glomerular "true"
type input "GLIC"
checkbox Campimetria\) "true"
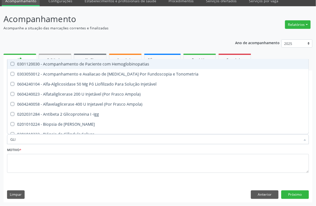
checkbox \(Confirmatorio\) "false"
checkbox Tardio\) "true"
checkbox Glomerular "false"
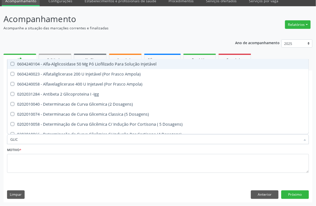
type input "GLICO"
checkbox Dosagens\) "true"
checkbox Glicose "false"
type input "GLICOSI"
checkbox Ampola\) "false"
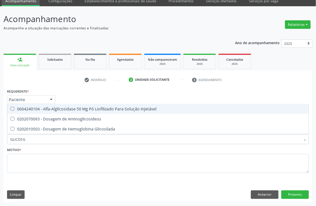
type input "GLICOSILA"
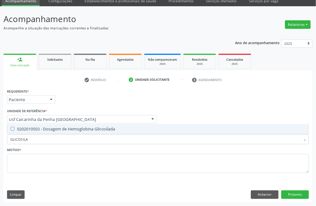
click at [72, 131] on div "0202010503 - Dosagem de Hemoglobina Glicosilada" at bounding box center [158, 129] width 296 height 4
checkbox Glicosilada "true"
click at [59, 140] on input "GLICOSILA" at bounding box center [155, 140] width 291 height 10
checkbox Glicosilada "false"
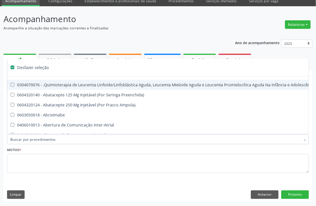
type input "B"
checkbox Urina "false"
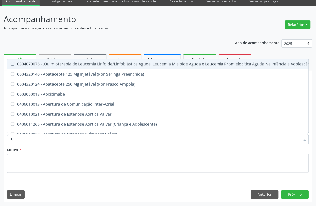
type input "BI"
checkbox Saúde\ "true"
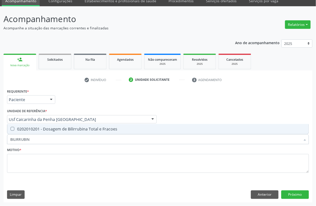
type input "BILIRRUBINA"
click at [66, 134] on span "0202010201 - Dosagem de Bilirrubina Total e Fracoes" at bounding box center [158, 129] width 302 height 10
checkbox Fracoes "true"
click at [61, 140] on input "BILIRRUBINA" at bounding box center [155, 140] width 291 height 10
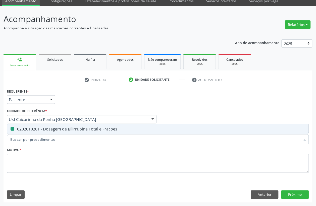
checkbox Fracoes "false"
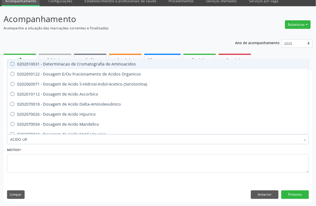
type input "ACIDO URI"
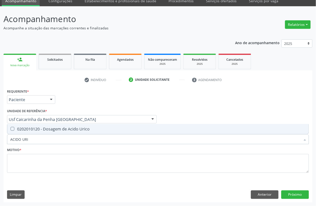
click at [111, 130] on div "0202010120 - Dosagem de Acido Urico" at bounding box center [158, 129] width 296 height 4
checkbox Urico "true"
type input "ACIDO URI"
click at [48, 145] on div "Item de agendamento * ACIDO URI Desfazer seleção 0202010120 - Dosagem de Acido …" at bounding box center [158, 136] width 305 height 19
click at [46, 143] on div "ACIDO URI" at bounding box center [158, 140] width 302 height 10
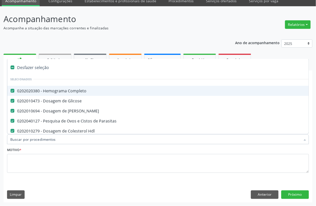
click at [41, 143] on input "Item de agendamento *" at bounding box center [155, 140] width 291 height 10
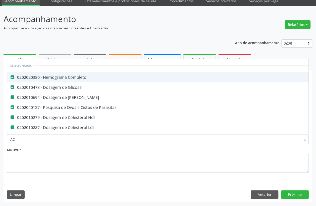
type input "ACI"
checkbox Ureia "false"
checkbox Hdl "false"
checkbox Ldl "false"
checkbox Total "false"
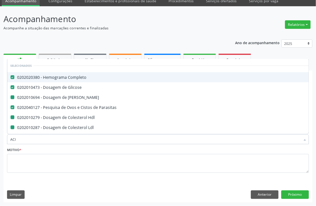
checkbox Creatinina "false"
checkbox Urina "false"
checkbox Triglicerideos "false"
checkbox Glicosilada "false"
checkbox Fracoes "false"
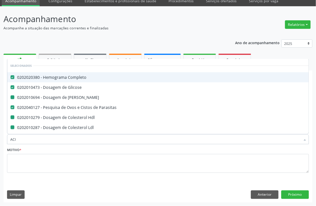
checkbox Urico "false"
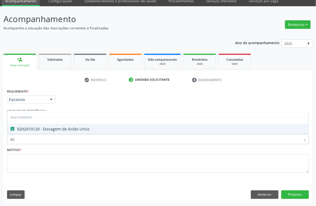
type input "A"
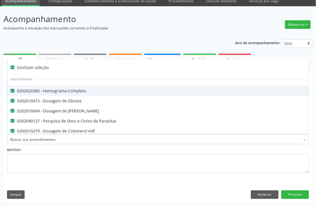
type input "T"
checkbox Glicosilada "false"
checkbox Fracoes "false"
checkbox Urico "false"
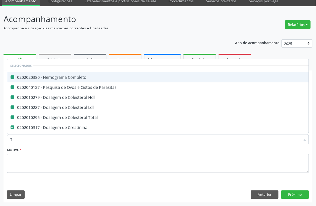
type input "T4"
checkbox Completo "false"
checkbox Parasitas "false"
checkbox Hdl "false"
checkbox Ldl "false"
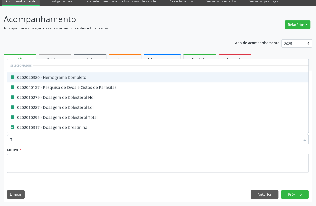
checkbox Total "false"
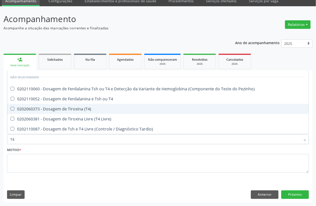
click at [58, 109] on div "0202060373 - Dosagem de Tiroxina (T4)" at bounding box center [158, 109] width 296 height 4
checkbox \(T4\) "true"
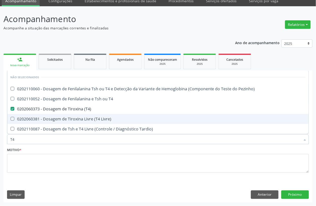
type input "T"
checkbox Pezinho\) "true"
checkbox T4 "true"
checkbox Livre\) "true"
checkbox Tardio\) "true"
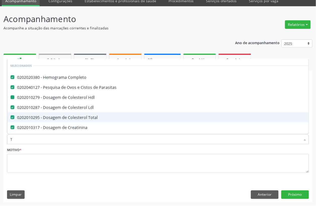
type input "T3"
checkbox Completo "false"
checkbox Parasitas "false"
checkbox Hdl "false"
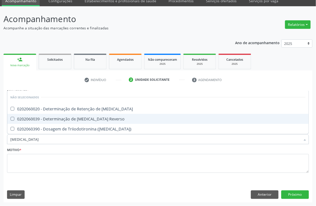
click at [57, 118] on div "0202060039 - Determinação de T3 Reverso" at bounding box center [158, 119] width 296 height 4
checkbox Reverso "true"
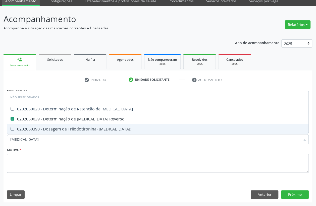
click at [57, 127] on div "0202060390 - Dosagem de Triiodotironina ([MEDICAL_DATA])" at bounding box center [158, 129] width 296 height 4
checkbox \(T3\) "true"
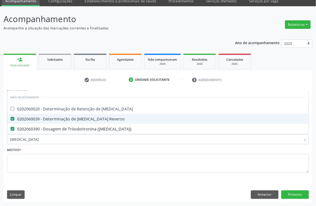
click at [57, 118] on div "0202060039 - Determinação de T3 Reverso" at bounding box center [158, 119] width 296 height 4
checkbox Reverso "false"
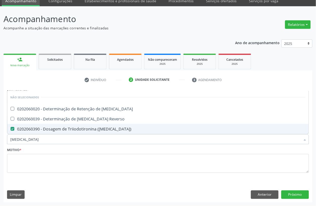
click at [51, 136] on input "T3" at bounding box center [155, 140] width 291 height 10
checkbox T3 "true"
checkbox Reverso "true"
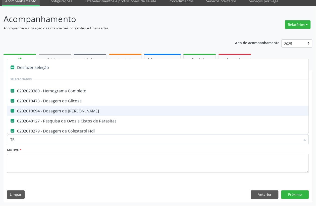
type input "TRA"
checkbox Completo "false"
type input "TRANSA"
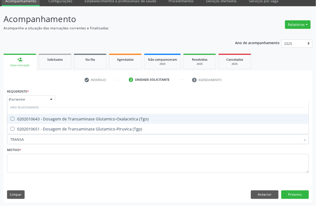
click at [56, 122] on span "0202010643 - Dosagem de Transaminase Glutamico-Oxalacetica (Tgo)" at bounding box center [158, 119] width 302 height 10
checkbox \(Tgo\) "true"
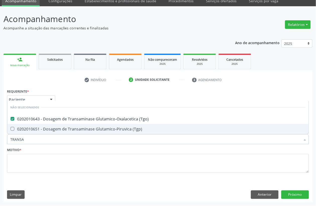
click at [56, 130] on div "0202010651 - Dosagem de Transaminase Glutamico-Piruvica (Tgp)" at bounding box center [158, 129] width 296 height 4
checkbox \(Tgp\) "true"
click at [48, 139] on input "TRANSA" at bounding box center [155, 140] width 291 height 10
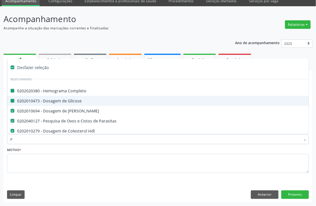
type input "PR"
checkbox Completo "false"
checkbox Glicose "false"
checkbox Parasitas "false"
checkbox Hdl "false"
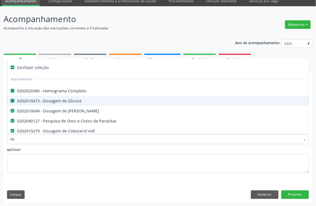
checkbox Ldl "false"
checkbox Total "false"
checkbox Creatinina "false"
checkbox Urina "false"
checkbox Triglicerideos "false"
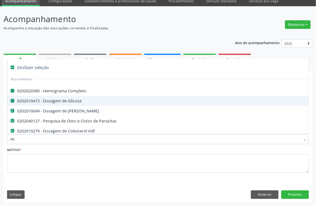
checkbox Glicosilada "false"
checkbox Fracoes "false"
checkbox Urico "false"
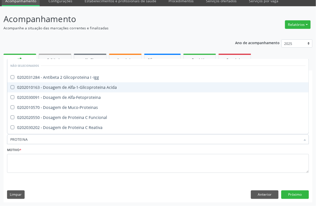
type input "PROTEINA C"
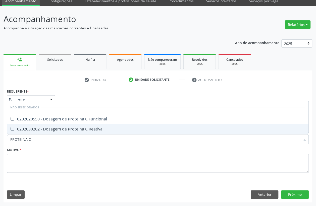
click at [57, 130] on div "0202030202 - Dosagem de Proteina C Reativa" at bounding box center [158, 129] width 296 height 4
checkbox Reativa "true"
click at [53, 136] on input "PROTEINA C" at bounding box center [155, 140] width 291 height 10
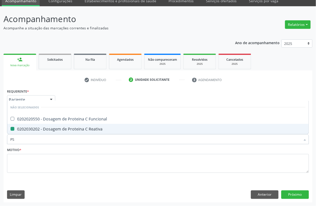
type input "PSA"
click at [54, 131] on div "0202030105 - Dosagem de Antigeno Prostatico Especifico (Psa)" at bounding box center [158, 129] width 296 height 4
checkbox \(Psa\) "true"
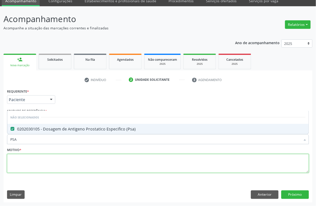
click at [38, 165] on textarea at bounding box center [158, 163] width 302 height 19
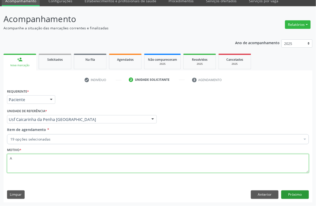
type textarea "A"
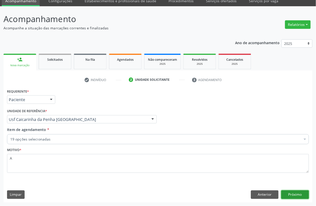
click at [293, 192] on button "Próximo" at bounding box center [296, 195] width 28 height 9
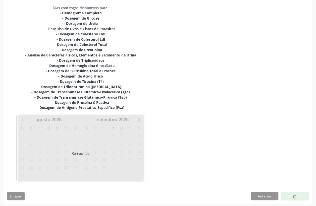
scroll to position [107, 0]
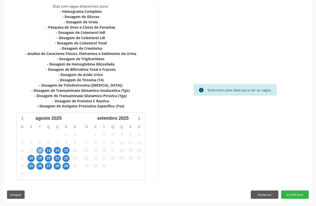
click at [41, 151] on span "12" at bounding box center [39, 150] width 7 height 7
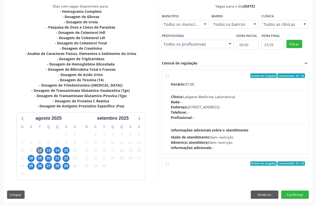
click at [186, 101] on div "Rede: --" at bounding box center [238, 102] width 135 height 5
click at [169, 78] on input "Ordem de chegada Consumidos: 28 / 30 Horário: 07:00 Clínica: Labgene Medicina L…" at bounding box center [168, 76] width 4 height 5
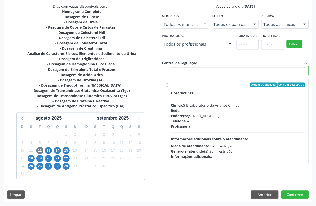
click at [205, 138] on span "Informações adicionais sobre o atendimento" at bounding box center [210, 139] width 78 height 5
click at [169, 87] on input "Ordem de chegada Consumidos: 29 / 39 Horário: 07:00 Clínica: S B Laboratorio de…" at bounding box center [168, 85] width 4 height 5
radio input "false"
radio input "true"
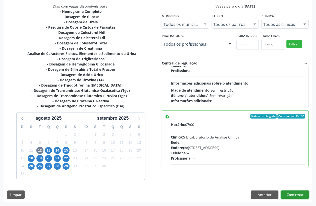
click at [293, 195] on button "Confirmar" at bounding box center [296, 195] width 28 height 9
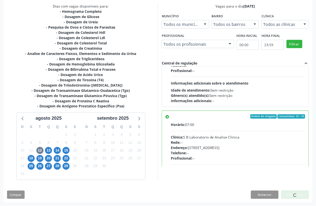
scroll to position [0, 0]
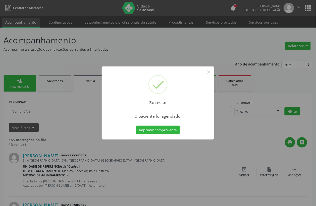
click at [136, 131] on div "Imprimir comprovante Cancel" at bounding box center [158, 130] width 46 height 11
click at [142, 130] on button "Imprimir comprovante" at bounding box center [158, 130] width 44 height 9
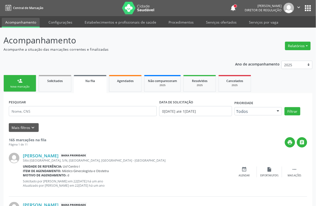
click at [19, 85] on div "Nova marcação" at bounding box center [19, 87] width 25 height 4
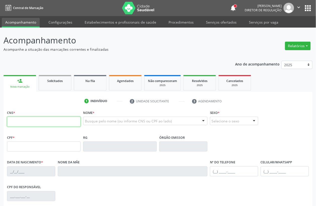
click at [17, 120] on input "text" at bounding box center [44, 122] width 74 height 10
type input "702 1067 4698 4699"
type input "102.577.084-64"
type input "30/04/2009"
type input "Gilvanice Maria da Silva"
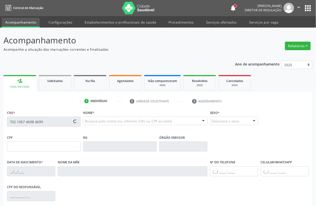
type input "(87) 98129-8079"
type input "985.285.054-72"
type input "S/N"
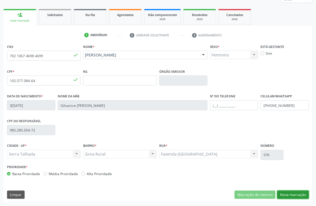
click at [300, 197] on button "Nova marcação" at bounding box center [294, 195] width 32 height 9
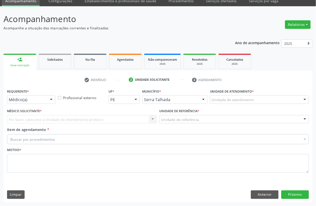
click at [32, 103] on div "Médico(a)" at bounding box center [31, 100] width 48 height 9
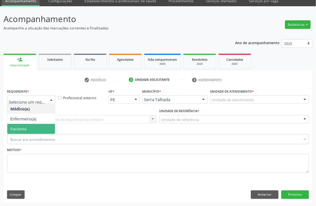
click at [29, 129] on span "Paciente" at bounding box center [31, 129] width 48 height 10
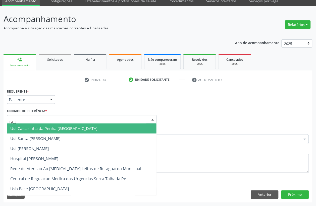
type input "TAUA"
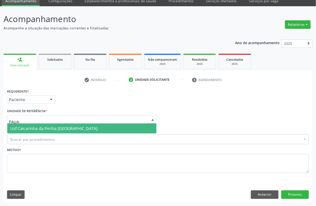
click at [44, 132] on span "Usf Caicarinha da Penha [GEOGRAPHIC_DATA]" at bounding box center [81, 129] width 149 height 10
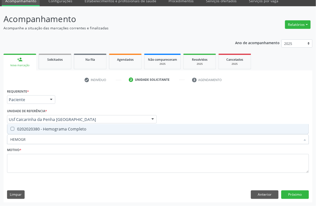
type input "HEMOGRA"
click at [93, 130] on div "0202020380 - Hemograma Completo" at bounding box center [158, 129] width 296 height 4
checkbox Completo "true"
click at [66, 142] on input "HEMOGRA" at bounding box center [155, 140] width 291 height 10
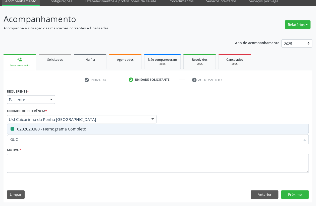
type input "GLICO"
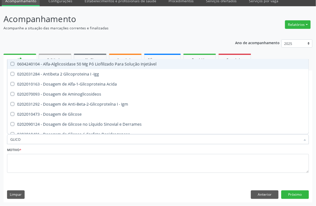
checkbox Injetável "false"
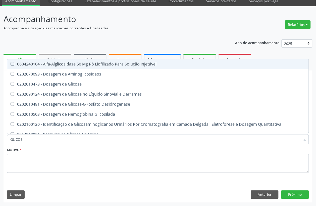
type input "GLICOSE"
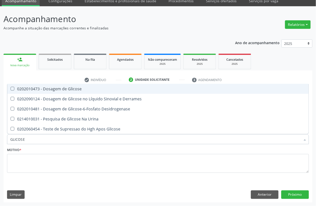
click at [83, 91] on span "0202010473 - Dosagem de Glicose" at bounding box center [158, 89] width 302 height 10
checkbox Glicose "true"
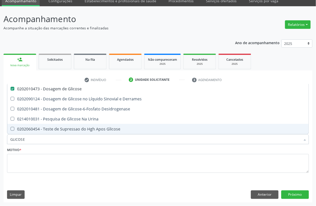
click at [22, 137] on input "GLICOSE" at bounding box center [155, 140] width 291 height 10
type input "UREIA"
checkbox Glicose "false"
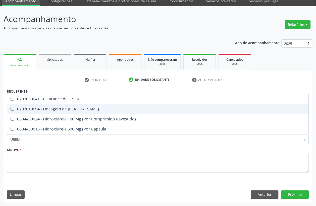
click at [46, 108] on div "0202010694 - Dosagem de [PERSON_NAME]" at bounding box center [158, 109] width 296 height 4
checkbox Ureia "true"
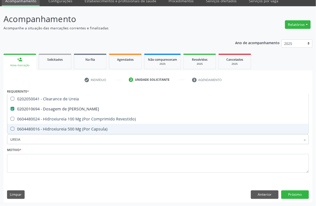
click at [29, 136] on input "UREIA" at bounding box center [155, 140] width 291 height 10
checkbox Ureia "false"
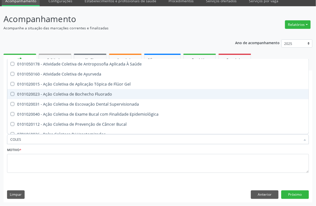
type input "COLEST"
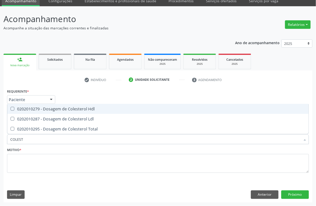
click at [68, 114] on span "0202010279 - Dosagem de Colesterol Hdl" at bounding box center [158, 109] width 302 height 10
checkbox Hdl "true"
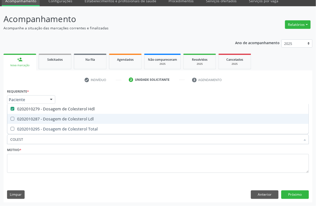
click at [64, 118] on div "0202010287 - Dosagem de Colesterol Ldl" at bounding box center [158, 119] width 296 height 4
checkbox Ldl "true"
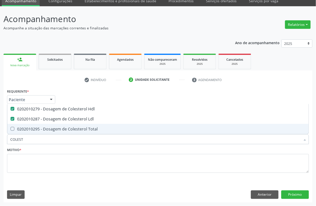
click at [64, 127] on div "0202010295 - Dosagem de Colesterol Total" at bounding box center [158, 129] width 296 height 4
checkbox Total "true"
type input "C"
checkbox Hdl "false"
checkbox Ldl "false"
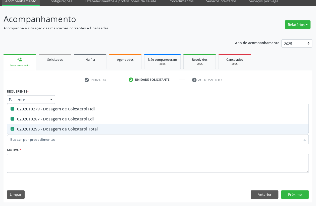
checkbox Total "false"
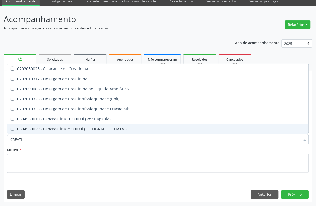
type input "CREATIN"
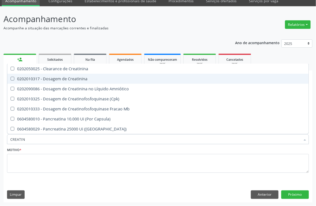
click at [65, 78] on div "0202010317 - Dosagem de Creatinina" at bounding box center [158, 79] width 296 height 4
checkbox Creatinina "true"
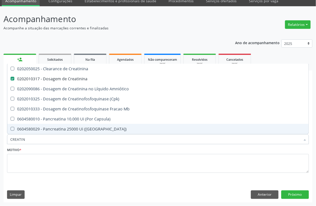
click at [41, 141] on input "CREATIN" at bounding box center [155, 140] width 291 height 10
checkbox Creatinina "false"
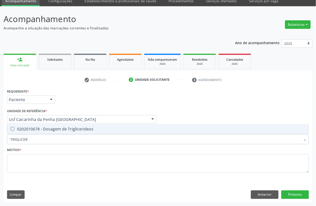
type input "TRIGLICERI"
click at [47, 131] on div "0202010678 - Dosagem de Triglicerideos" at bounding box center [158, 129] width 296 height 4
checkbox Triglicerideos "true"
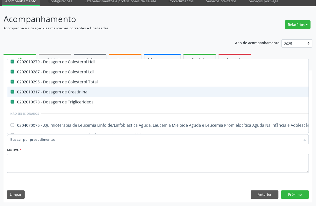
scroll to position [63, 0]
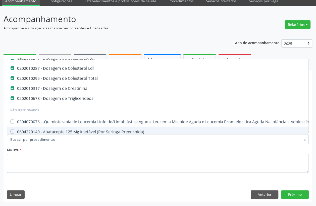
click at [57, 141] on input "Item de agendamento *" at bounding box center [155, 140] width 291 height 10
type input "trans"
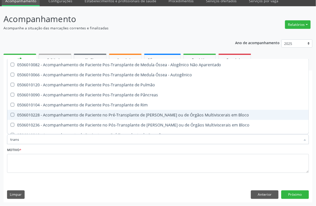
checkbox \(Uai\)\ "false"
type input "transa"
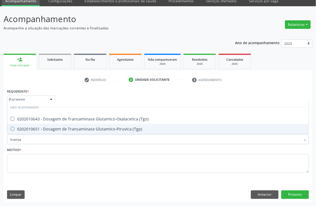
scroll to position [0, 0]
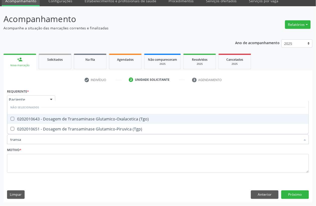
click at [70, 121] on div "0202010643 - Dosagem de Transaminase Glutamico-Oxalacetica (Tgo)" at bounding box center [158, 119] width 296 height 4
checkbox \(Tgo\) "true"
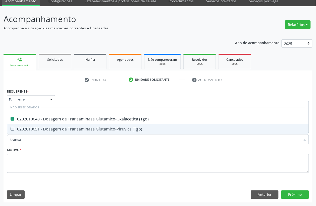
click at [69, 129] on div "0202010651 - Dosagem de Transaminase Glutamico-Piruvica (Tgp)" at bounding box center [158, 129] width 296 height 4
checkbox \(Tgp\) "true"
click at [37, 140] on input "transa" at bounding box center [155, 140] width 291 height 10
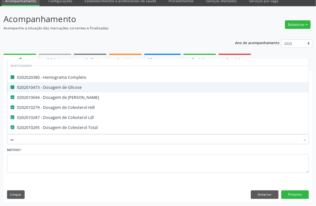
type input "aci"
checkbox Completo "false"
checkbox Glicose "false"
checkbox Ureia "false"
checkbox Hdl "false"
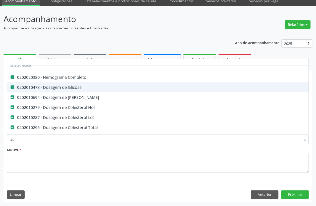
checkbox Ldl "false"
checkbox Total "false"
checkbox Creatinina "false"
checkbox Triglicerideos "false"
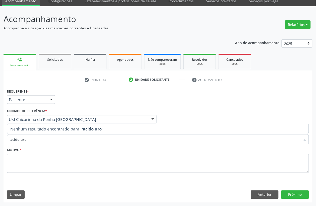
type input "acido ur"
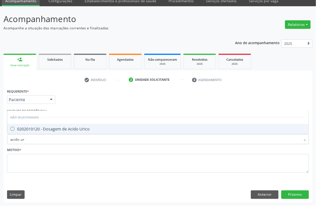
click at [47, 130] on div "0202010120 - Dosagem de Acido Urico" at bounding box center [158, 129] width 296 height 4
checkbox Urico "true"
click at [34, 144] on input "acido ur" at bounding box center [155, 140] width 291 height 10
click at [34, 141] on input "acido ur" at bounding box center [155, 140] width 291 height 10
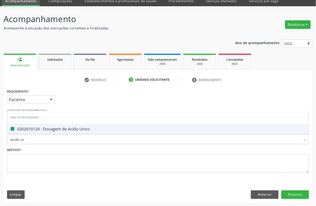
type input "acido"
checkbox Urico "false"
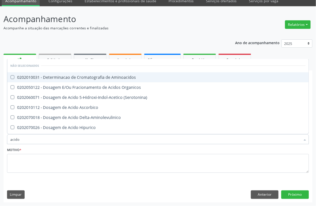
type input "acid"
checkbox Cromatografia\) "true"
type input "a"
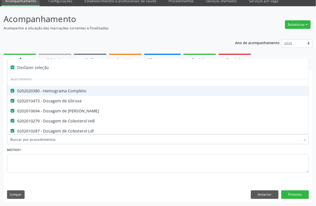
checkbox Completo "true"
checkbox Glicose "true"
checkbox Ureia "true"
checkbox Hdl "true"
checkbox Ldl "true"
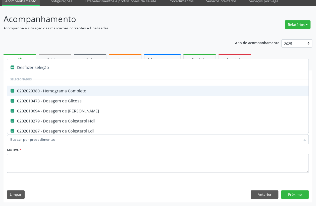
checkbox Total "true"
checkbox Creatinina "true"
checkbox Triglicerideos "true"
checkbox Ampola\)\ "false"
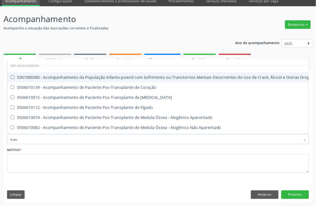
type input "trans"
checkbox Transplantado\) "true"
checkbox Gt\) "true"
checkbox \(Tgo\) "false"
checkbox \(Tgp\) "false"
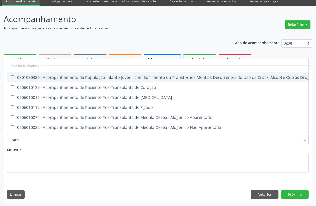
type input "transa"
checkbox \(Uai\)\ "true"
checkbox Coração "true"
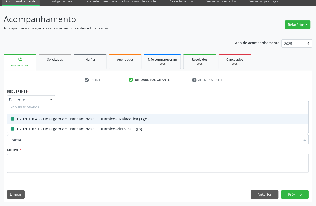
click at [163, 176] on fieldset "Motivo *" at bounding box center [158, 162] width 302 height 30
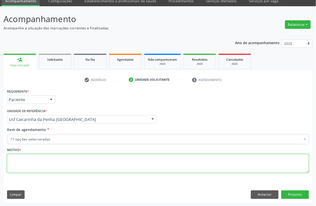
click at [136, 168] on textarea at bounding box center [158, 163] width 302 height 19
type textarea "s"
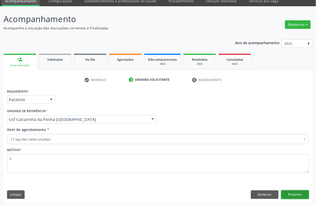
click at [302, 193] on button "Próximo" at bounding box center [296, 195] width 28 height 9
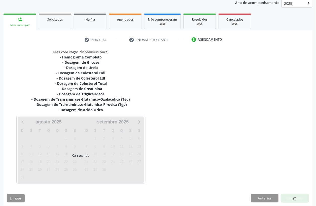
scroll to position [65, 0]
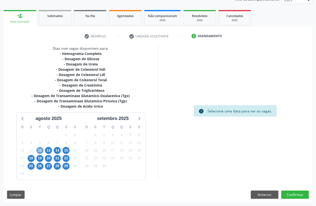
click at [42, 150] on span "12" at bounding box center [39, 150] width 7 height 7
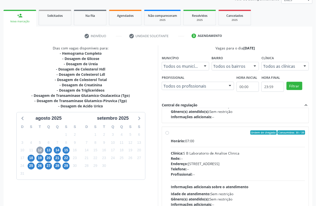
scroll to position [79, 0]
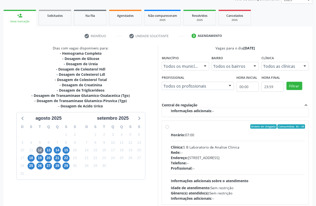
click at [236, 144] on div "Horário: 07:00 Clínica: S B Laboratorio de Analise Clinica Rede: -- Endereço: C…" at bounding box center [238, 167] width 135 height 69
click at [169, 129] on input "Ordem de chegada Consumidos: 30 / 39 Horário: 07:00 Clínica: S B Laboratorio de…" at bounding box center [168, 127] width 4 height 5
radio input "true"
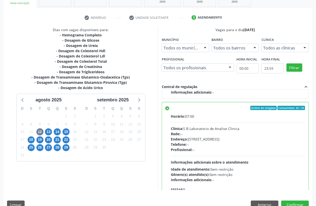
scroll to position [94, 0]
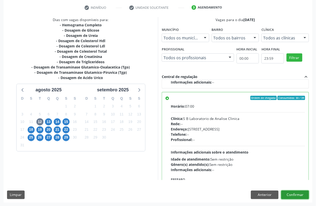
click at [298, 192] on button "Confirmar" at bounding box center [296, 195] width 28 height 9
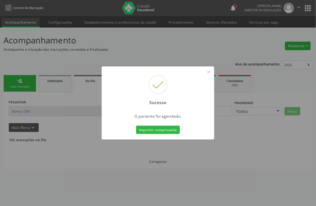
scroll to position [0, 0]
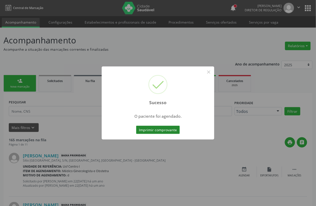
click at [157, 128] on button "Imprimir comprovante" at bounding box center [158, 130] width 44 height 9
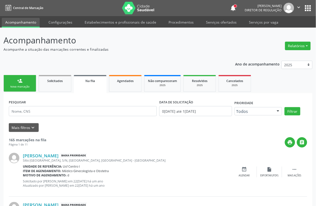
click at [27, 85] on div "Nova marcação" at bounding box center [19, 87] width 25 height 4
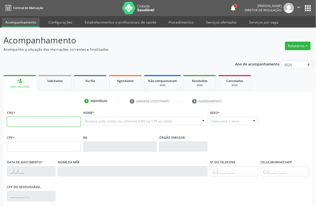
click at [31, 123] on input "text" at bounding box center [44, 122] width 74 height 10
type input "898 0048 2158 9953"
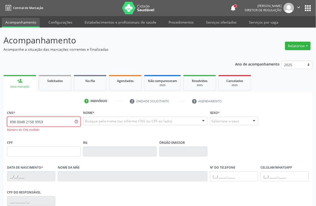
click at [69, 123] on input "898 0048 2158 9953" at bounding box center [44, 122] width 74 height 10
click at [64, 123] on input "text" at bounding box center [44, 122] width 74 height 10
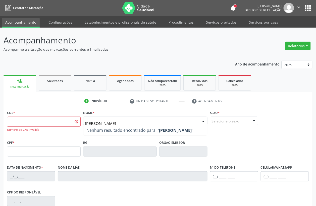
type input "gislaine maria"
drag, startPoint x: 114, startPoint y: 122, endPoint x: 75, endPoint y: 119, distance: 39.1
click at [75, 119] on div "CNS * Número do CNS inválido Nome * gislaine maria Nenhum resultado encontrado …" at bounding box center [158, 124] width 305 height 30
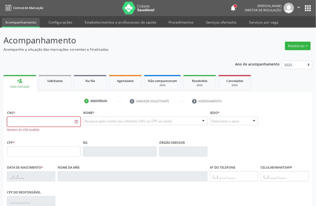
click at [67, 121] on input "text" at bounding box center [44, 122] width 74 height 10
type input "898 0048 2158 9953"
click at [61, 122] on input "898 0048 2158 9953" at bounding box center [44, 122] width 74 height 10
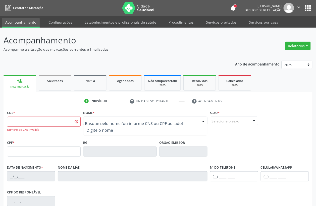
click at [116, 125] on div "Nenhum resultado encontrado para: " " Digite o nome" at bounding box center [145, 121] width 124 height 9
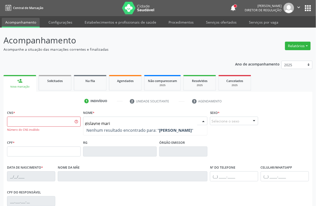
type input "gislayne maria"
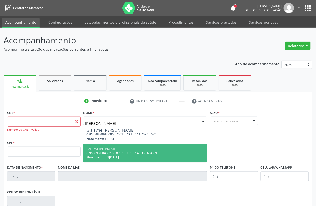
click at [116, 147] on div "Gislayne Maria da Silva" at bounding box center [146, 149] width 118 height 4
type input "898 0048 2158 8953"
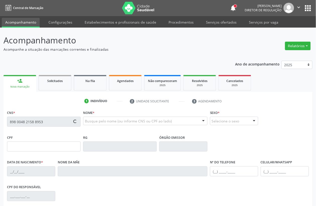
type input "149.350.684-69"
type input "22/10/2012"
type input "Gilvanice Maria da Silva"
type input "(87) 98129-8079"
type input "985.285.054-72"
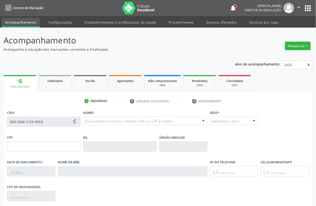
type input "S/N"
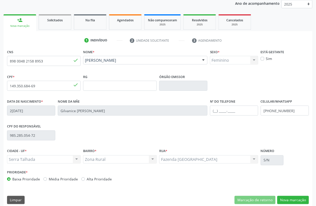
scroll to position [66, 0]
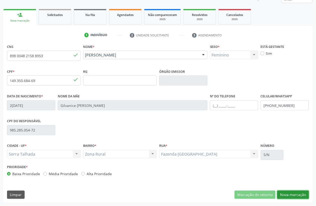
click at [298, 196] on button "Nova marcação" at bounding box center [294, 195] width 32 height 9
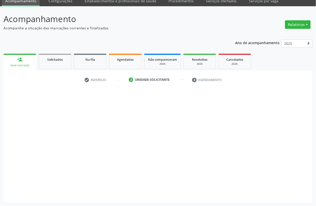
scroll to position [21, 0]
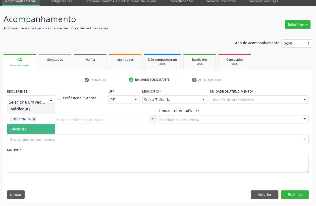
click at [22, 125] on span "Paciente" at bounding box center [31, 129] width 48 height 10
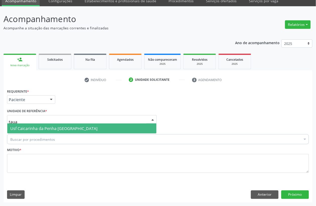
type input "tauap"
click at [34, 127] on span "Usf Caicarinha da Penha [GEOGRAPHIC_DATA]" at bounding box center [53, 129] width 87 height 6
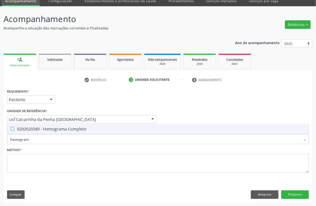
type input "hemograma"
click at [63, 132] on span "0202020380 - Hemograma Completo" at bounding box center [158, 129] width 302 height 10
checkbox Completo "true"
click at [63, 136] on input "hemograma" at bounding box center [155, 140] width 291 height 10
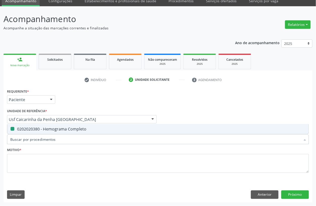
checkbox Completo "false"
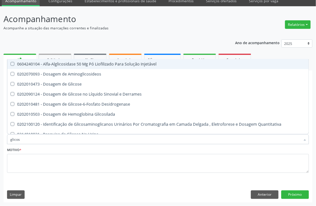
type input "glicose"
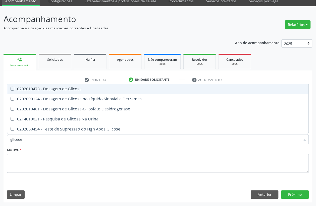
click at [91, 90] on div "0202010473 - Dosagem de Glicose" at bounding box center [158, 89] width 296 height 4
checkbox Glicose "true"
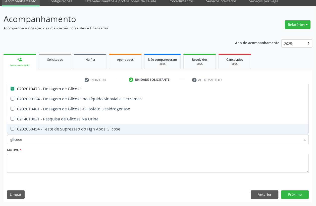
click at [35, 139] on input "glicose" at bounding box center [155, 140] width 291 height 10
checkbox Glicose "false"
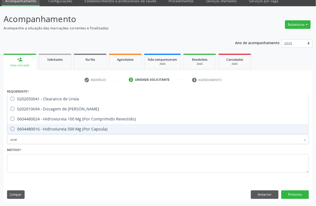
type input "ureia"
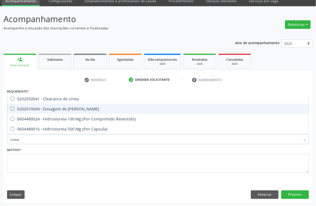
click at [55, 111] on div "0202010694 - Dosagem de [PERSON_NAME]" at bounding box center [158, 109] width 296 height 4
checkbox Ureia "true"
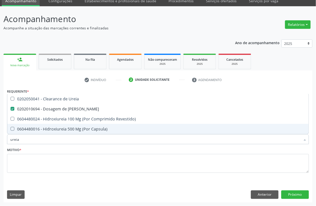
click at [28, 136] on input "ureia" at bounding box center [155, 140] width 291 height 10
checkbox Ureia "false"
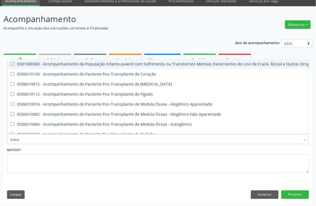
scroll to position [21, 0]
type input "transa"
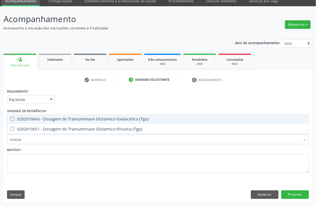
click at [65, 122] on span "0202010643 - Dosagem de Transaminase Glutamico-Oxalacetica (Tgo)" at bounding box center [158, 119] width 302 height 10
checkbox \(Tgo\) "true"
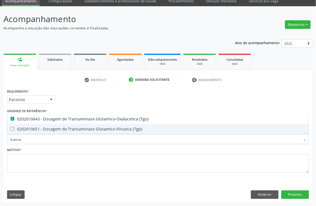
click at [65, 127] on div "0202010651 - Dosagem de Transaminase Glutamico-Piruvica (Tgp)" at bounding box center [158, 129] width 296 height 4
checkbox \(Tgp\) "true"
click at [40, 141] on input "transa" at bounding box center [155, 140] width 291 height 10
checkbox \(Tgo\) "false"
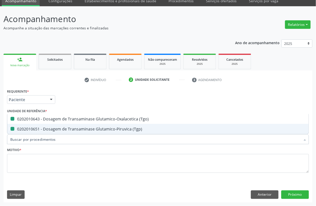
checkbox \(Tgp\) "false"
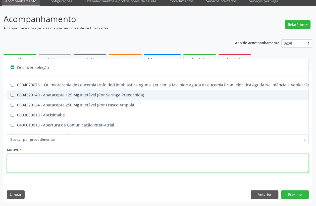
click at [38, 158] on textarea at bounding box center [158, 163] width 302 height 19
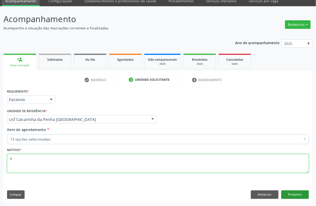
type textarea "a"
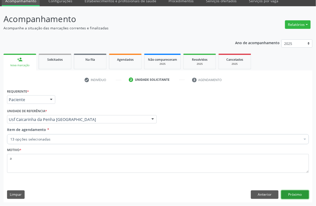
click at [299, 193] on button "Próximo" at bounding box center [296, 195] width 28 height 9
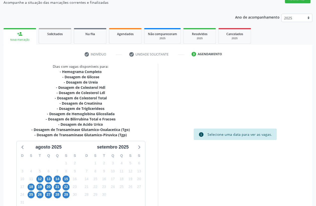
scroll to position [76, 0]
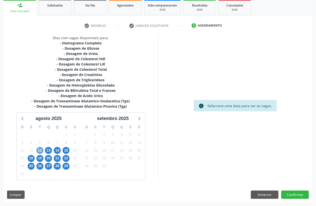
click at [39, 149] on span "12" at bounding box center [39, 150] width 7 height 7
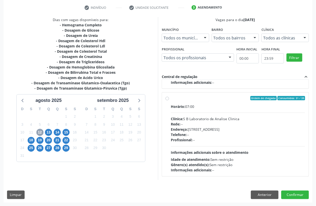
scroll to position [79, 0]
click at [211, 146] on div "Horário: 07:00 Clínica: S B Laboratorio de Analise Clinica Rede: -- Endereço: C…" at bounding box center [238, 138] width 135 height 69
click at [169, 101] on input "Ordem de chegada Consumidos: 31 / 39 Horário: 07:00 Clínica: S B Laboratorio de…" at bounding box center [168, 98] width 4 height 5
radio input "true"
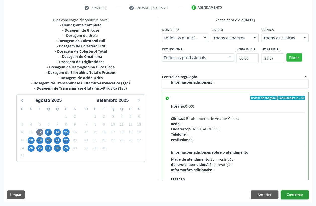
click at [298, 193] on button "Confirmar" at bounding box center [296, 195] width 28 height 9
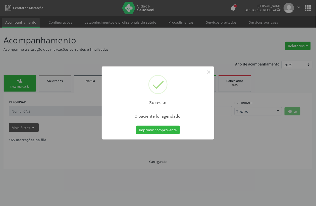
scroll to position [0, 0]
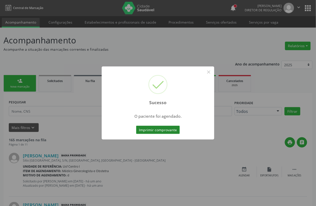
click at [160, 132] on button "Imprimir comprovante" at bounding box center [158, 130] width 44 height 9
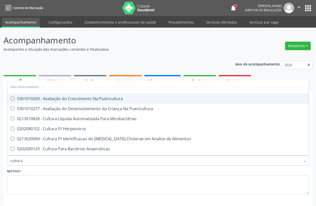
scroll to position [21, 0]
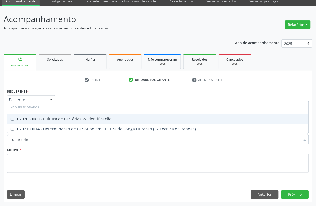
type input "cultura de"
click at [49, 121] on div "0202080080 - Cultura de Bactérias P/ Identificação" at bounding box center [158, 119] width 296 height 4
checkbox Identificação "true"
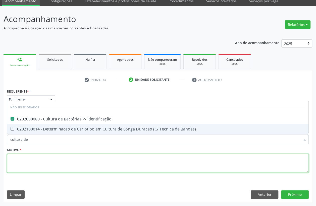
click at [21, 167] on textarea at bounding box center [158, 163] width 302 height 19
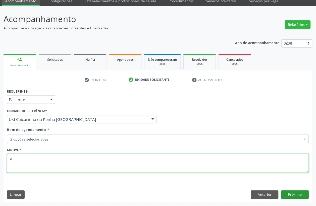
type textarea "a"
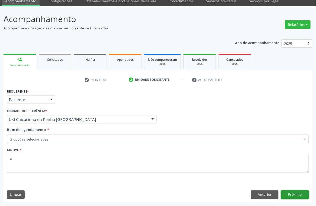
click at [287, 194] on button "Próximo" at bounding box center [296, 195] width 28 height 9
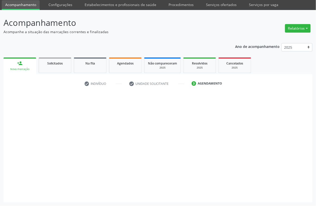
scroll to position [18, 0]
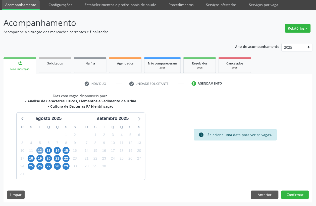
click at [41, 147] on span "12" at bounding box center [39, 150] width 7 height 7
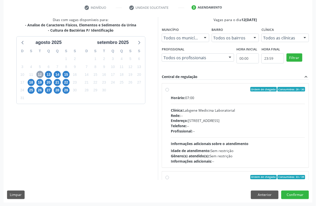
scroll to position [79, 0]
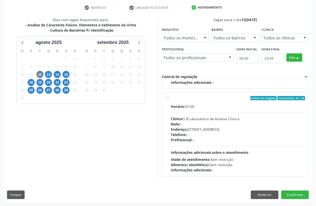
click at [234, 145] on div "Horário: 07:00 Clínica: S B Laboratorio de Analise Clinica Rede: -- Endereço: C…" at bounding box center [238, 138] width 135 height 69
click at [169, 101] on input "Ordem de chegada Consumidos: 33 / 39 Horário: 07:00 Clínica: S B Laboratorio de…" at bounding box center [168, 98] width 4 height 5
radio input "true"
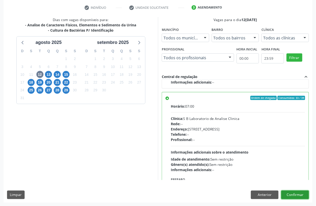
click at [301, 196] on button "Confirmar" at bounding box center [296, 195] width 28 height 9
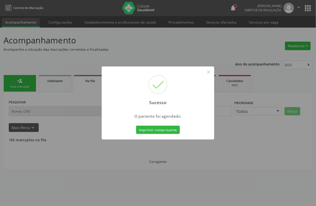
scroll to position [0, 0]
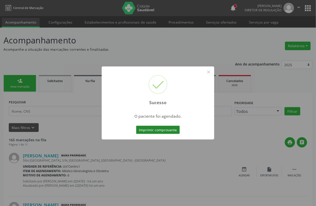
click at [149, 132] on button "Imprimir comprovante" at bounding box center [158, 130] width 44 height 9
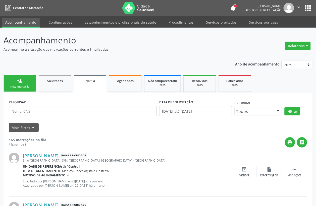
click at [31, 83] on link "person_add Nova marcação" at bounding box center [20, 83] width 33 height 17
click at [31, 87] on div "Nova marcação" at bounding box center [19, 87] width 25 height 4
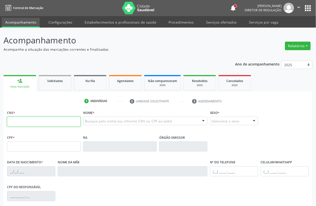
click at [29, 120] on input "text" at bounding box center [44, 122] width 74 height 10
type input "700 0069 2161 0602"
type input "15/07/1969"
type input "S/N"
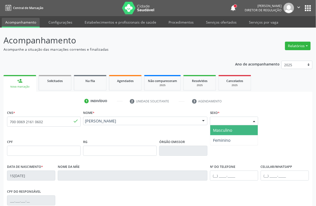
click at [236, 117] on div "Selecione o sexo" at bounding box center [234, 121] width 48 height 9
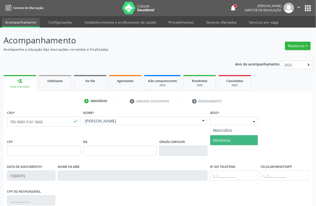
click at [232, 136] on span "Feminino" at bounding box center [234, 141] width 48 height 10
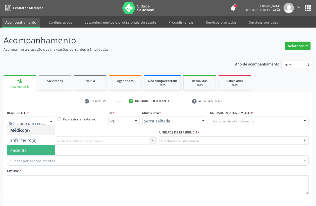
click at [28, 146] on span "Paciente" at bounding box center [31, 151] width 48 height 10
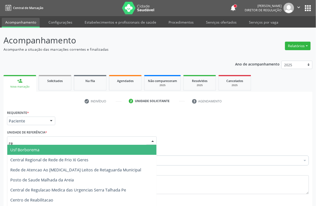
type input "rea"
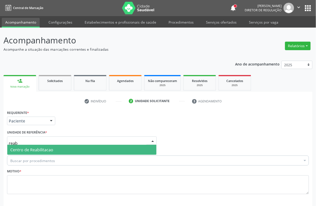
click at [31, 147] on span "Centro de Reabilitacao" at bounding box center [31, 150] width 43 height 6
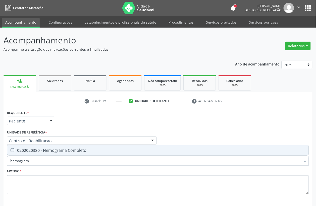
type input "hemograma"
click at [36, 146] on span "0202020380 - Hemograma Completo" at bounding box center [158, 151] width 302 height 10
checkbox Completo "true"
click at [35, 156] on input "hemograma" at bounding box center [155, 161] width 291 height 10
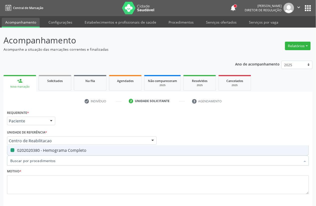
checkbox Completo "false"
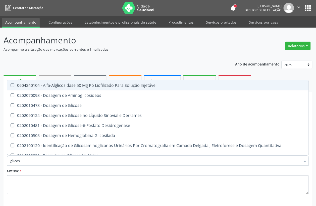
type input "glicose"
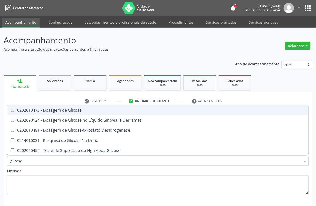
click at [63, 108] on div "0202010473 - Dosagem de Glicose" at bounding box center [158, 110] width 296 height 4
checkbox Glicose "true"
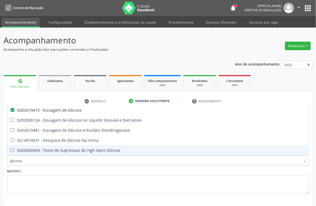
click at [29, 156] on input "glicose" at bounding box center [155, 161] width 291 height 10
type input "urei"
checkbox Glicose "false"
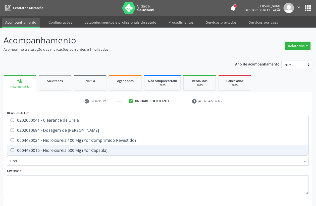
type input "ureia"
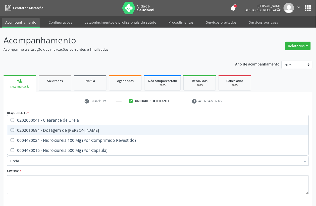
click at [62, 129] on div "0202010694 - Dosagem de [PERSON_NAME]" at bounding box center [158, 131] width 296 height 4
checkbox Ureia "true"
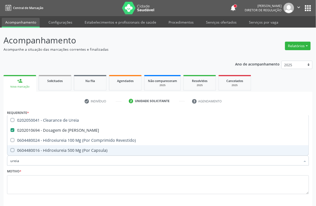
click at [29, 156] on input "ureia" at bounding box center [155, 161] width 291 height 10
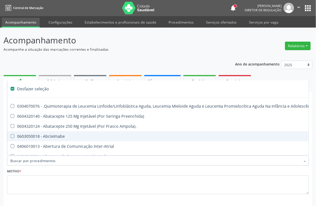
click at [29, 168] on div "Motivo *" at bounding box center [158, 181] width 302 height 27
checkbox Preenchida\) "true"
checkbox Ampola\)\ "true"
checkbox Abciximabe "true"
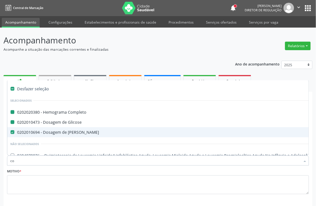
type input "col"
checkbox Completo "false"
checkbox Glicose "false"
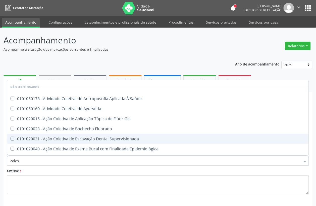
type input "colest"
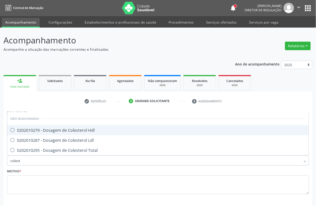
click at [63, 129] on div "0202010279 - Dosagem de Colesterol Hdl" at bounding box center [158, 131] width 296 height 4
checkbox Hdl "true"
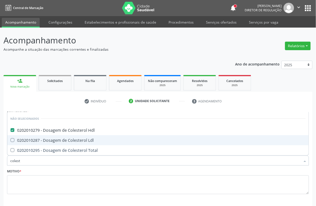
click at [63, 139] on div "0202010287 - Dosagem de Colesterol Ldl" at bounding box center [158, 141] width 296 height 4
checkbox Ldl "true"
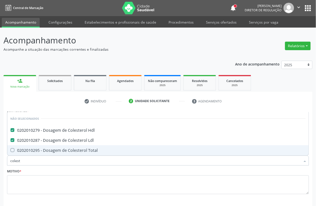
click at [65, 149] on div "0202010295 - Dosagem de Colesterol Total" at bounding box center [158, 151] width 296 height 4
click at [55, 146] on span "0202010295 - Dosagem de Colesterol Total" at bounding box center [158, 151] width 302 height 10
click at [50, 156] on input "colest" at bounding box center [155, 161] width 291 height 10
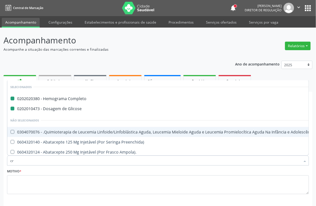
type input "cre"
checkbox Completo "false"
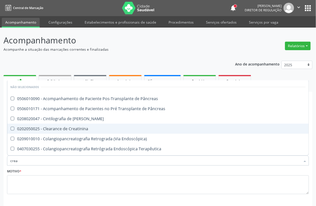
type input "creat"
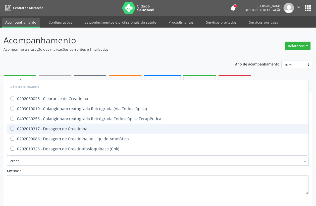
click at [55, 124] on span "0202010317 - Dosagem de Creatinina" at bounding box center [158, 129] width 302 height 10
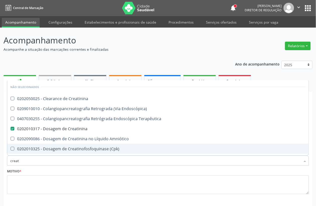
click at [36, 156] on input "creat" at bounding box center [155, 161] width 291 height 10
checkbox Creatinina "true"
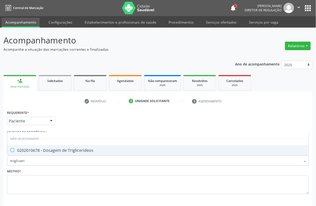
click at [38, 149] on div "0202010678 - Dosagem de Triglicerideos" at bounding box center [158, 151] width 296 height 4
click at [33, 156] on input "trigliceri" at bounding box center [155, 161] width 291 height 10
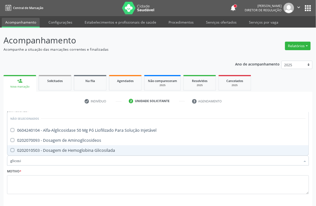
click at [46, 149] on div "0202010503 - Dosagem de Hemoglobina Glicosilada" at bounding box center [158, 151] width 296 height 4
click at [29, 156] on input "glicosi" at bounding box center [155, 161] width 291 height 10
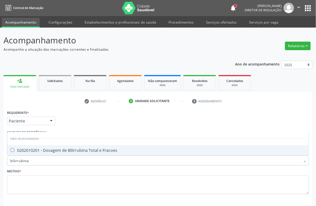
click at [31, 149] on div "0202010201 - Dosagem de Bilirrubina Total e Fracoes" at bounding box center [158, 151] width 296 height 4
click at [32, 156] on input "bilirrubina" at bounding box center [155, 161] width 291 height 10
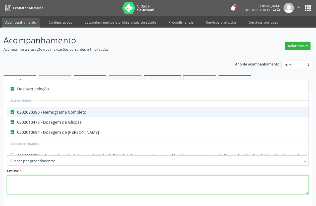
click at [27, 176] on textarea at bounding box center [158, 185] width 302 height 19
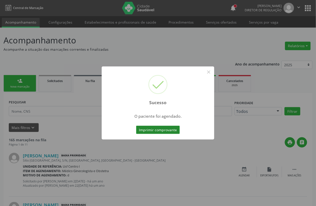
click at [162, 127] on button "Imprimir comprovante" at bounding box center [158, 130] width 44 height 9
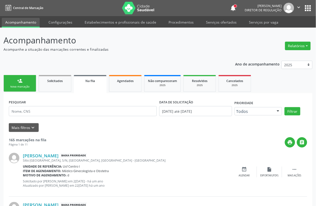
click at [28, 89] on link "person_add Nova marcação" at bounding box center [20, 83] width 33 height 17
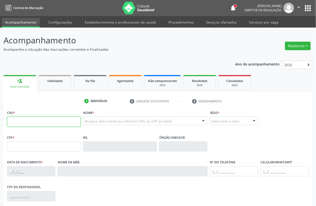
click at [43, 122] on input "text" at bounding box center [44, 122] width 74 height 10
type input "701 7420 4182 2970"
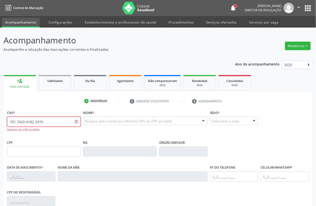
click at [54, 121] on input "701 7420 4182 2970" at bounding box center [44, 122] width 74 height 10
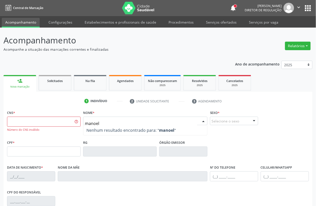
type input "manoel"
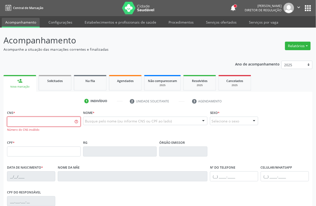
click at [49, 125] on input "text" at bounding box center [44, 122] width 74 height 10
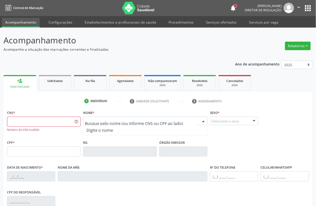
click at [104, 121] on input "text" at bounding box center [141, 124] width 112 height 10
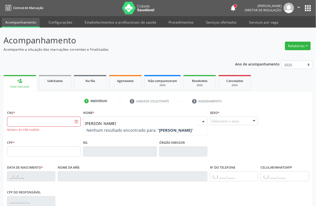
type input "manoel claudio de lima"
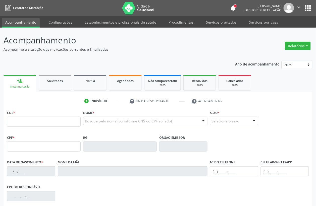
click at [35, 118] on input "text" at bounding box center [44, 122] width 74 height 10
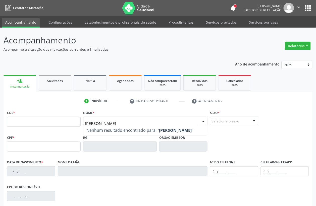
type input "[PERSON_NAME]"
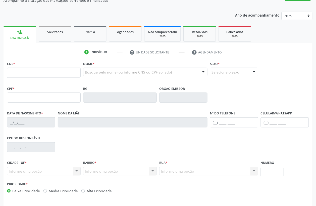
scroll to position [63, 0]
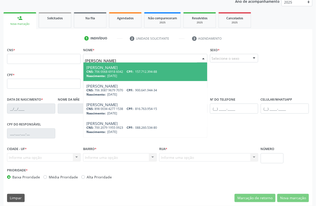
type input "[PERSON_NAME] de l"
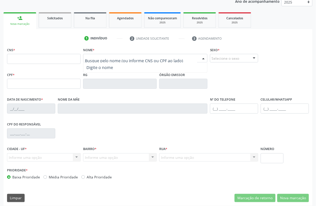
click at [38, 65] on fieldset "CNS *" at bounding box center [44, 56] width 74 height 21
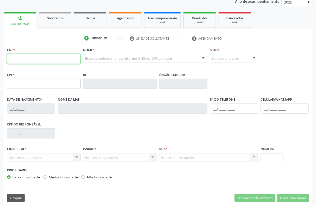
click at [38, 64] on input "text" at bounding box center [44, 59] width 74 height 10
type input "701 7420 4182 2970"
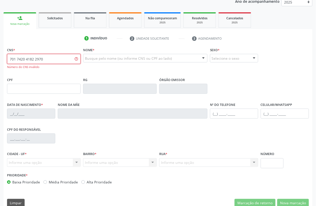
click at [57, 57] on input "701 7420 4182 2970" at bounding box center [44, 59] width 74 height 10
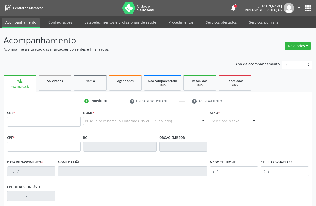
scroll to position [62, 0]
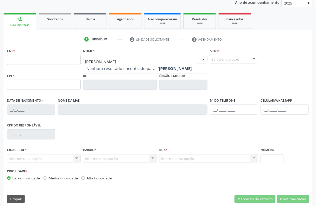
type input "[PERSON_NAME]"
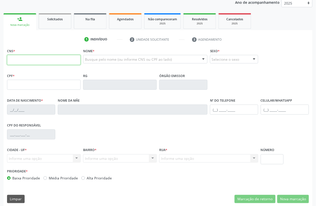
click at [55, 56] on input "text" at bounding box center [44, 60] width 74 height 10
paste input "707 4020 4182 2978"
type input "707 4020 4182 2978"
type input "104.742.294-83"
type input "[DATE]"
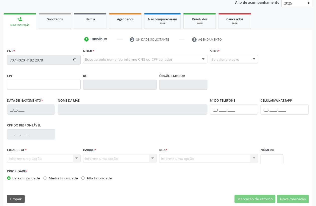
type input "Cleonice [PERSON_NAME]"
type input "[PHONE_NUMBER]"
type input "071.028.044-07"
type input "S/N"
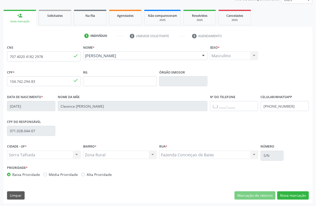
scroll to position [66, 0]
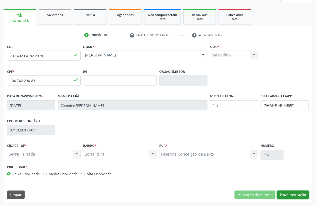
click at [302, 194] on button "Nova marcação" at bounding box center [294, 195] width 32 height 9
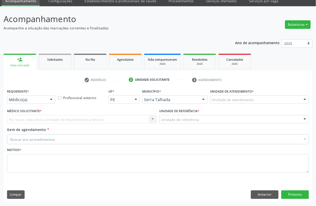
scroll to position [21, 0]
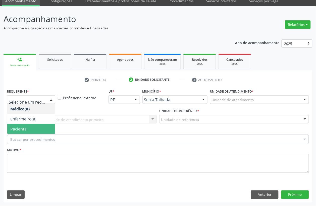
click at [23, 126] on span "Paciente" at bounding box center [18, 129] width 16 height 6
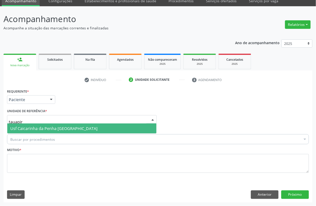
type input "tauapira"
click at [39, 129] on span "Usf Caicarinha da Penha [GEOGRAPHIC_DATA]" at bounding box center [53, 129] width 87 height 6
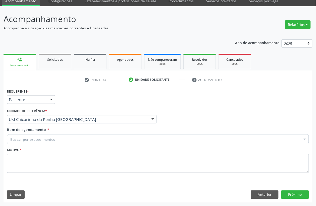
click at [35, 143] on div "Buscar por procedimentos" at bounding box center [158, 140] width 302 height 10
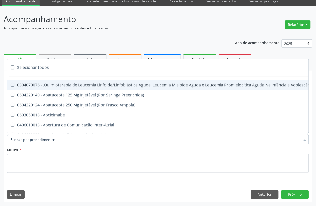
click at [35, 138] on input "Item de agendamento *" at bounding box center [155, 140] width 291 height 10
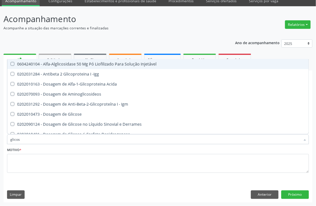
type input "glicose"
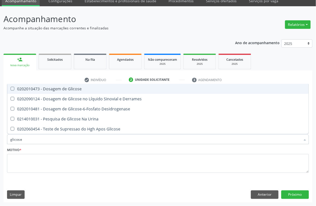
click at [40, 91] on div "0202010473 - Dosagem de Glicose" at bounding box center [158, 89] width 296 height 4
checkbox Glicose "true"
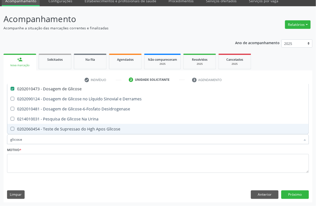
click at [31, 136] on input "glicose" at bounding box center [155, 140] width 291 height 10
type input "ure"
checkbox Glicose "false"
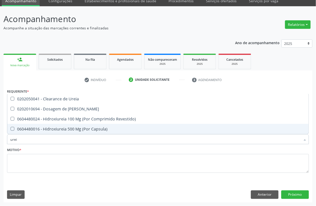
type input "ureia"
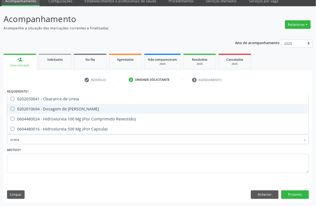
click at [48, 105] on span "0202010694 - Dosagem de [PERSON_NAME]" at bounding box center [158, 109] width 302 height 10
checkbox Ureia "true"
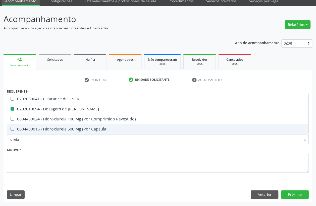
click at [18, 141] on input "ureia" at bounding box center [155, 140] width 291 height 10
checkbox Ureia "false"
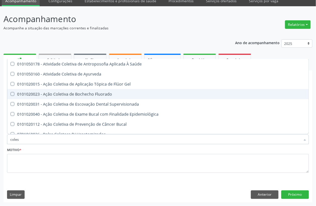
type input "colest"
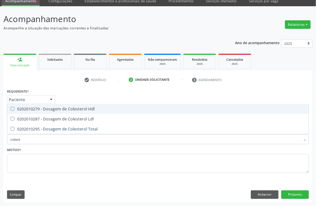
click at [29, 111] on div "0202010279 - Dosagem de Colesterol Hdl" at bounding box center [158, 109] width 296 height 4
checkbox Hdl "true"
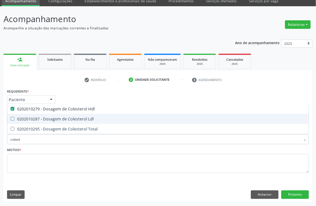
click at [29, 118] on div "0202010287 - Dosagem de Colesterol Ldl" at bounding box center [158, 119] width 296 height 4
checkbox Ldl "true"
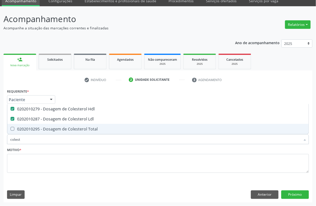
click at [28, 128] on div "0202010295 - Dosagem de Colesterol Total" at bounding box center [158, 129] width 296 height 4
checkbox Total "true"
type input "c"
checkbox Hdl "false"
checkbox Ldl "false"
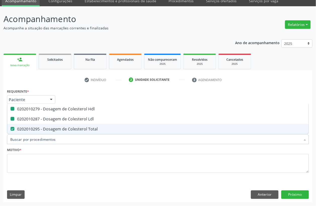
checkbox Total "false"
type input "creatini"
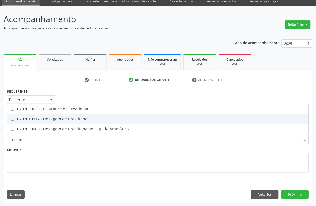
click at [29, 120] on div "0202010317 - Dosagem de Creatinina" at bounding box center [158, 119] width 296 height 4
checkbox Creatinina "true"
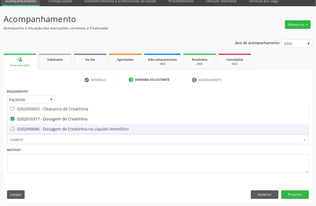
click at [28, 141] on input "creatini" at bounding box center [155, 140] width 291 height 10
checkbox Creatinina "false"
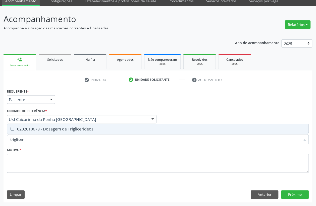
type input "trigliceri"
click at [46, 135] on div "Desfazer seleção 0202010678 - Dosagem de Triglicerideos Nenhum resultado encont…" at bounding box center [158, 129] width 302 height 10
click at [46, 128] on div "0202010678 - Dosagem de Triglicerideos" at bounding box center [158, 129] width 296 height 4
checkbox Triglicerideos "true"
click at [42, 138] on input "trigliceri" at bounding box center [155, 140] width 291 height 10
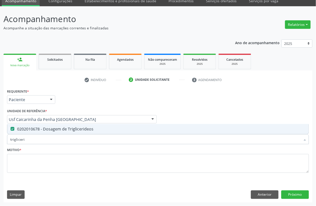
click at [42, 138] on input "trigliceri" at bounding box center [155, 140] width 291 height 10
checkbox Triglicerideos "false"
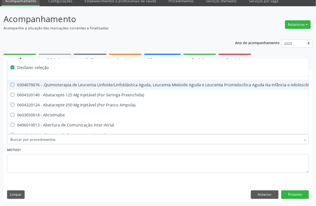
type input "g"
checkbox Linha "true"
checkbox Infusão "true"
checkbox Urostomizados "true"
checkbox Revestido\) "true"
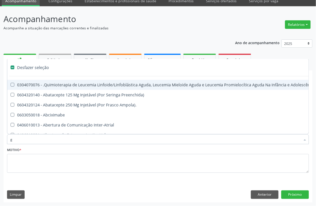
checkbox Capsula\) "true"
type input "gl"
checkbox Aparentado "true"
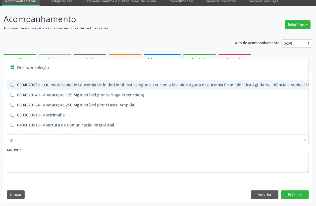
checkbox Bloco "true"
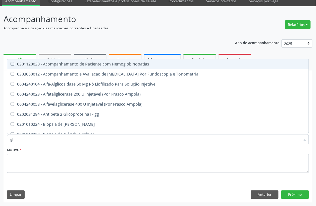
type input "gli"
checkbox \(Confirmatorio\) "true"
checkbox Glomerular "true"
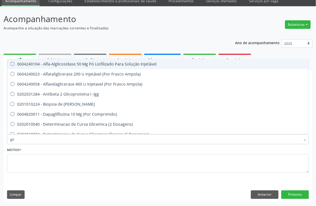
type input "glic"
checkbox Aminoglicosideos "true"
checkbox Glicose "false"
checkbox Derrames "true"
checkbox Triglicerideos "false"
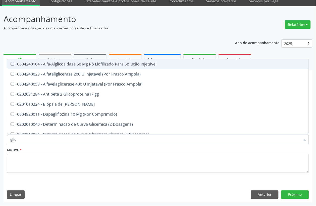
type input "glico"
checkbox Comprimido\) "true"
checkbox Aminoglicosideos "false"
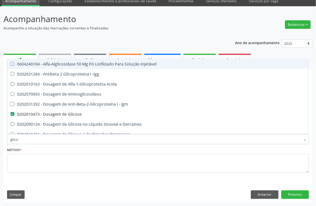
type input "glicos"
checkbox Acida "true"
checkbox Glicose "false"
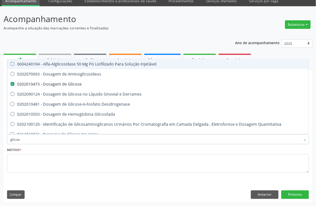
type input "glicosi"
checkbox Glicose "false"
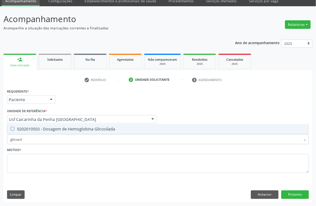
type input "glicosila"
click at [45, 133] on span "0202010503 - Dosagem de Hemoglobina Glicosilada" at bounding box center [158, 129] width 302 height 10
checkbox Glicosilada "true"
click at [43, 137] on input "glicosila" at bounding box center [155, 140] width 291 height 10
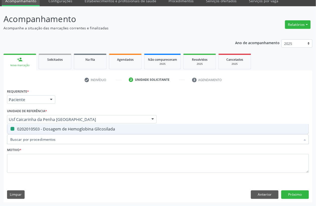
checkbox Glicosilada "false"
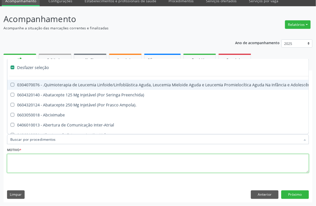
click at [28, 164] on textarea at bounding box center [158, 163] width 302 height 19
checkbox Preenchida\) "true"
checkbox Ampola\)\ "true"
checkbox Abciximabe "true"
checkbox Inter-Atrial "true"
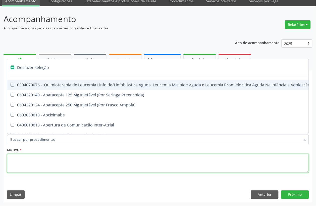
checkbox Valvar "true"
checkbox Adolescente\) "true"
checkbox Valvar "true"
checkbox Adolescente\) "true"
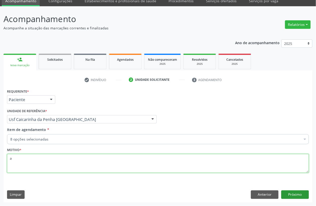
type textarea "a"
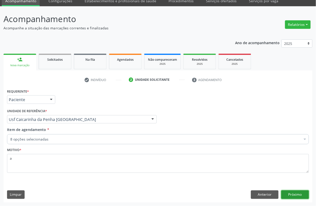
click at [301, 196] on button "Próximo" at bounding box center [296, 195] width 28 height 9
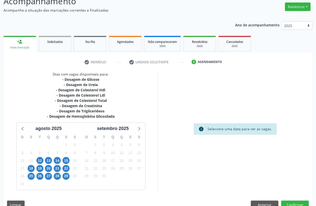
scroll to position [49, 0]
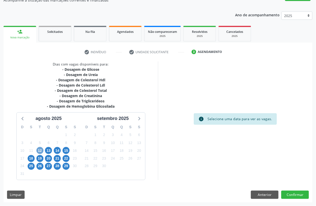
click at [40, 148] on span "12" at bounding box center [39, 150] width 7 height 7
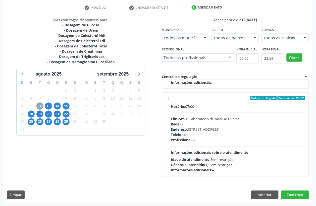
scroll to position [79, 0]
click at [206, 126] on div "Rede: --" at bounding box center [238, 124] width 135 height 5
click at [169, 101] on input "Ordem de chegada Consumidos: 35 / 39 Horário: 07:00 Clínica: S B Laboratorio de…" at bounding box center [168, 98] width 4 height 5
radio input "true"
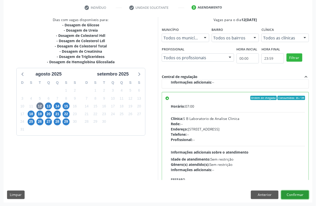
click at [298, 192] on button "Confirmar" at bounding box center [296, 195] width 28 height 9
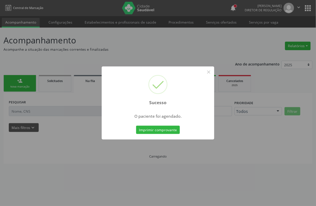
scroll to position [0, 0]
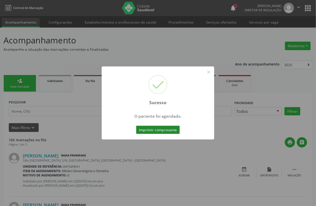
click at [169, 132] on button "Imprimir comprovante" at bounding box center [158, 130] width 44 height 9
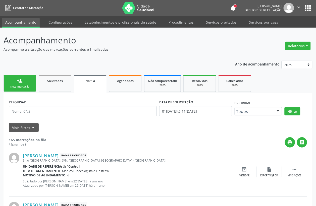
click at [26, 83] on link "person_add Nova marcação" at bounding box center [20, 83] width 33 height 17
click at [27, 86] on div "Nova marcação" at bounding box center [19, 87] width 25 height 4
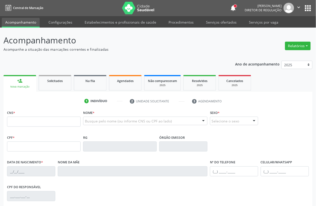
click at [27, 86] on div "Nova marcação" at bounding box center [20, 87] width 26 height 4
click at [34, 121] on input "text" at bounding box center [44, 122] width 74 height 10
type input "898 0005 4214 6217"
type input "148.956.728-32"
type input "17[DATE]"
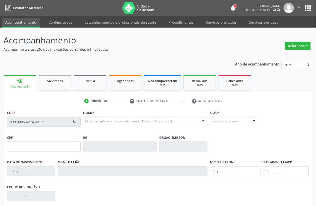
type input "[PERSON_NAME]"
type input "[PHONE_NUMBER]"
type input "S/N"
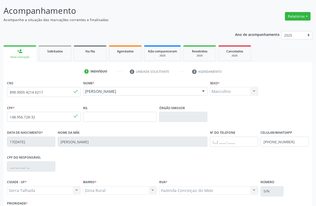
scroll to position [66, 0]
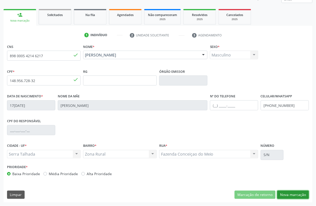
click at [290, 196] on button "Nova marcação" at bounding box center [294, 195] width 32 height 9
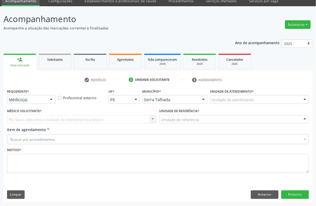
scroll to position [21, 0]
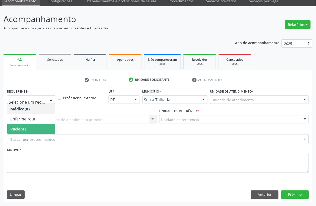
click at [21, 131] on span "Paciente" at bounding box center [18, 129] width 16 height 6
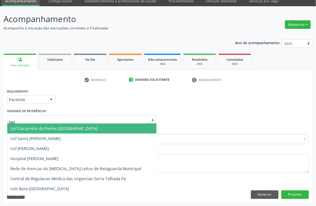
type input "taua"
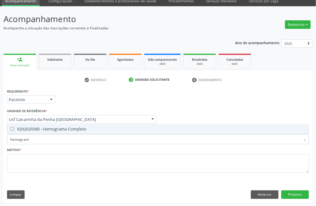
type input "hemograma"
click at [37, 130] on div "0202020380 - Hemograma Completo" at bounding box center [158, 129] width 296 height 4
checkbox Completo "true"
click at [28, 140] on input "hemograma" at bounding box center [155, 140] width 291 height 10
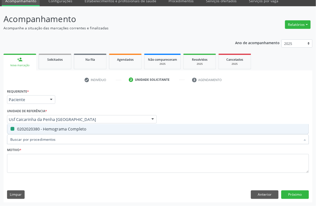
checkbox Completo "false"
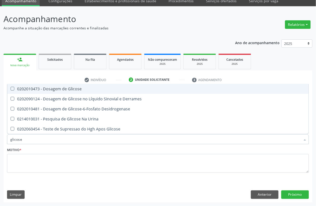
type input "glicose"
click at [52, 87] on div "0202010473 - Dosagem de Glicose" at bounding box center [158, 89] width 296 height 4
checkbox Glicose "true"
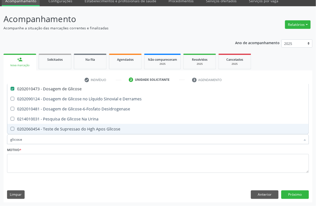
click at [26, 143] on input "glicose" at bounding box center [155, 140] width 291 height 10
type input "ureia"
checkbox Glicose "false"
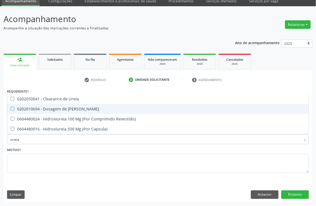
click at [54, 107] on div "0202010694 - Dosagem de [PERSON_NAME]" at bounding box center [158, 109] width 296 height 4
checkbox Ureia "true"
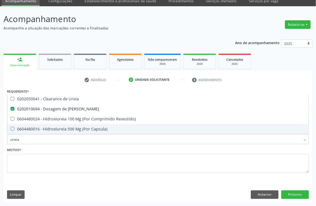
click at [27, 135] on input "ureia" at bounding box center [155, 140] width 291 height 10
checkbox Ureia "false"
type input "colest"
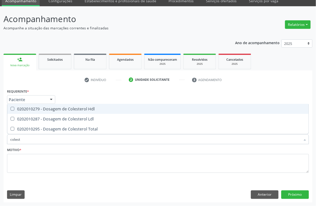
click at [28, 110] on div "0202010279 - Dosagem de Colesterol Hdl" at bounding box center [158, 109] width 296 height 4
checkbox Hdl "true"
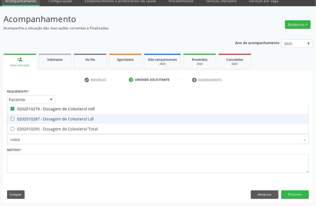
click at [29, 118] on div "0202010287 - Dosagem de Colesterol Ldl" at bounding box center [158, 119] width 296 height 4
checkbox Ldl "true"
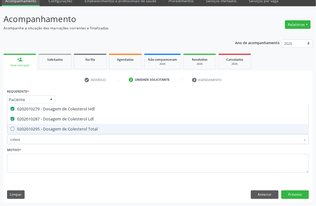
click at [30, 132] on span "0202010295 - Dosagem de Colesterol Total" at bounding box center [158, 129] width 302 height 10
checkbox Total "true"
click at [30, 137] on input "colest" at bounding box center [155, 140] width 291 height 10
type input "cr"
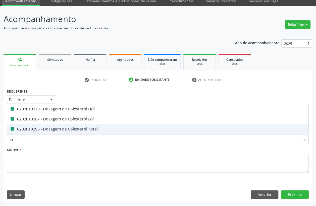
checkbox Hdl "false"
checkbox Ldl "false"
checkbox Total "false"
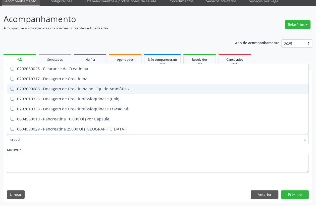
type input "creatin"
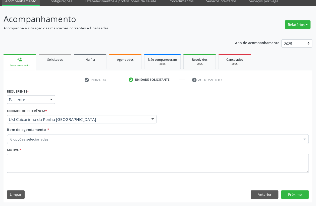
checkbox Completo "true"
checkbox Glicose "true"
checkbox Ureia "true"
checkbox Hdl "true"
checkbox Ldl "true"
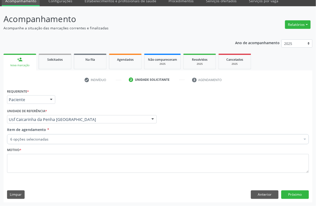
checkbox Total "true"
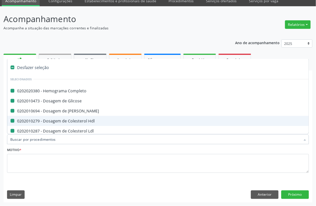
type input "b"
checkbox Completo "false"
checkbox Glicose "false"
checkbox Ureia "false"
checkbox Hdl "false"
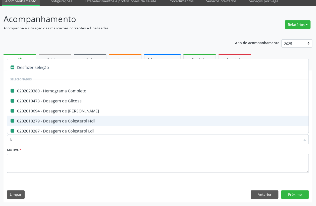
checkbox Ldl "false"
checkbox Total "false"
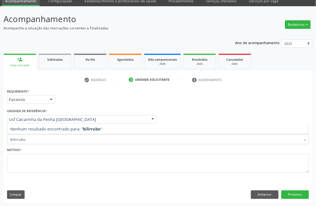
type input "bilirrub"
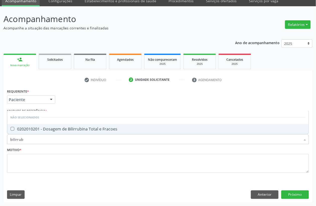
click at [131, 128] on div "0202010201 - Dosagem de Bilirrubina Total e Fracoes" at bounding box center [158, 129] width 296 height 4
checkbox Fracoes "true"
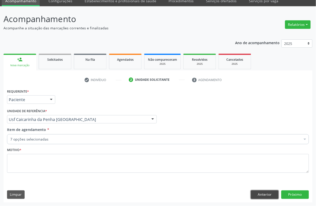
click at [272, 195] on button "Anterior" at bounding box center [265, 195] width 28 height 9
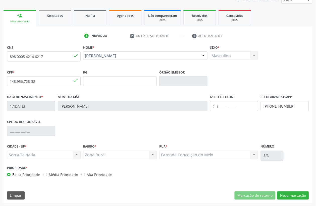
scroll to position [66, 0]
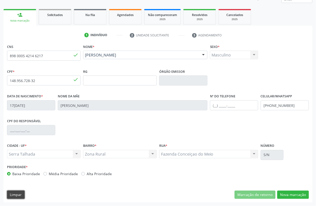
click at [22, 198] on button "Limpar" at bounding box center [16, 195] width 18 height 9
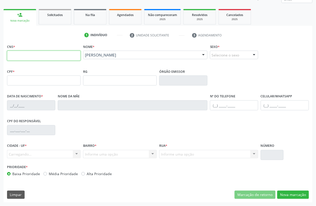
click at [29, 57] on input "text" at bounding box center [44, 56] width 74 height 10
type input "702 3051 8249 4813"
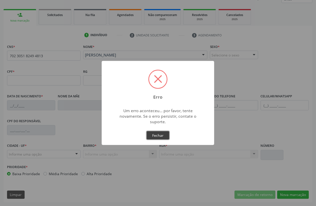
click at [160, 139] on button "Fechar" at bounding box center [158, 136] width 23 height 9
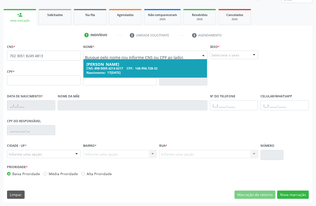
drag, startPoint x: 117, startPoint y: 68, endPoint x: 119, endPoint y: 86, distance: 17.2
click at [119, 86] on div "CNS * 702 3051 8249 4813 [GEOGRAPHIC_DATA] * [PERSON_NAME] CNS: 898 0005 4214 6…" at bounding box center [158, 111] width 302 height 137
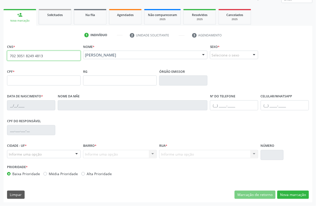
click at [62, 59] on input "702 3051 8249 4813" at bounding box center [44, 56] width 74 height 10
click at [135, 60] on div "[PERSON_NAME] [PERSON_NAME] CNS: 898 0005 4214 6217 CPF: 148.956.728-32 Nascime…" at bounding box center [145, 57] width 124 height 12
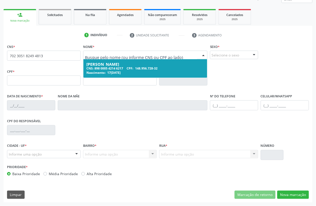
click at [133, 54] on input "text" at bounding box center [141, 58] width 112 height 10
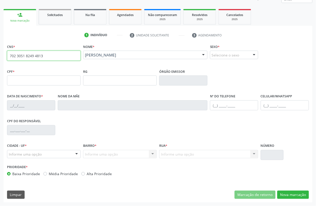
click at [66, 57] on input "702 3051 8249 4813" at bounding box center [44, 56] width 74 height 10
type input "702 3051 8249 4813"
click at [129, 63] on div "Nome * [PERSON_NAME] [PERSON_NAME] CNS: 898 0005 4214 6217 CPF: 148.956.728-32 …" at bounding box center [145, 55] width 127 height 25
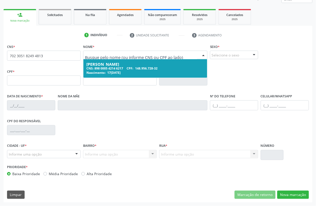
click at [114, 58] on div at bounding box center [145, 55] width 124 height 9
click at [131, 56] on input "text" at bounding box center [141, 58] width 112 height 10
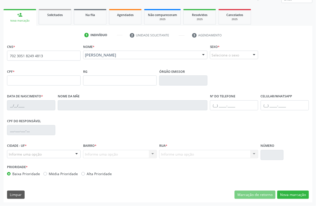
click at [136, 69] on div "RG" at bounding box center [120, 77] width 74 height 18
